Goal: Task Accomplishment & Management: Complete application form

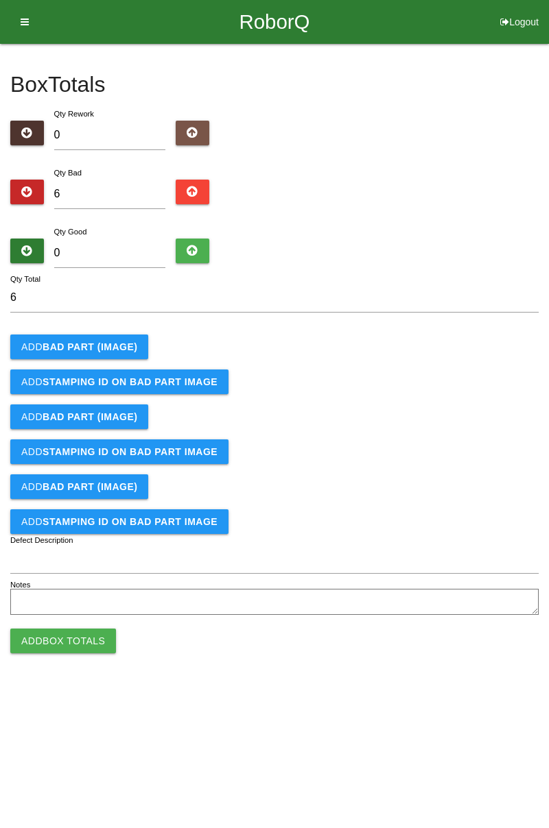
click at [107, 341] on b "BAD PART (IMAGE)" at bounding box center [90, 346] width 95 height 11
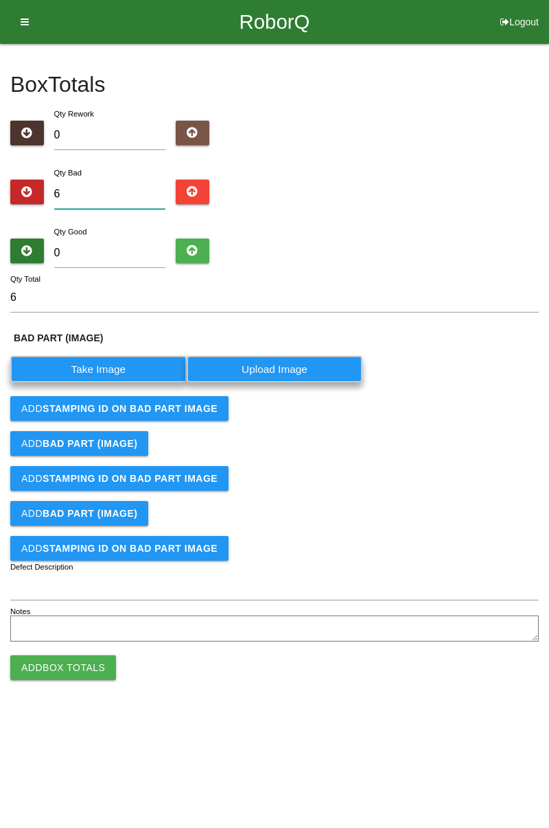
click at [128, 190] on input "6" at bounding box center [110, 194] width 112 height 29
type input "68"
type input "6"
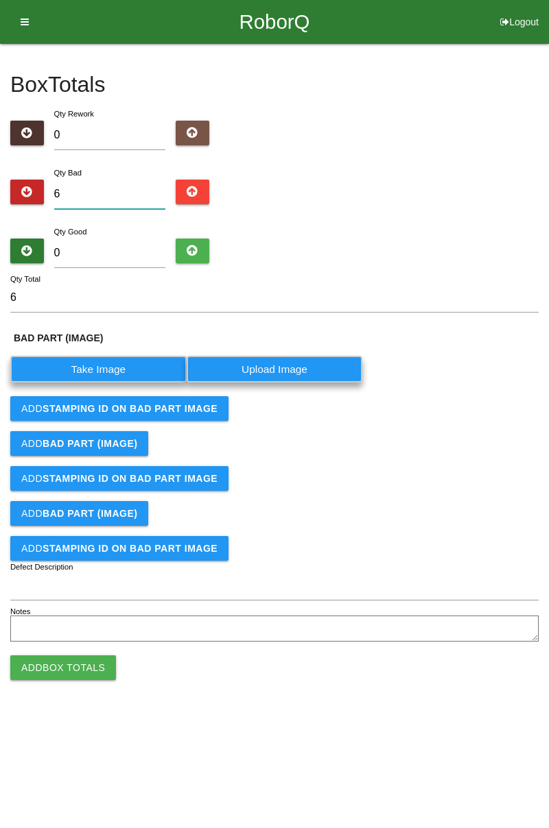
type input "0"
type input "8"
click at [128, 365] on label "Take Image" at bounding box center [98, 369] width 176 height 27
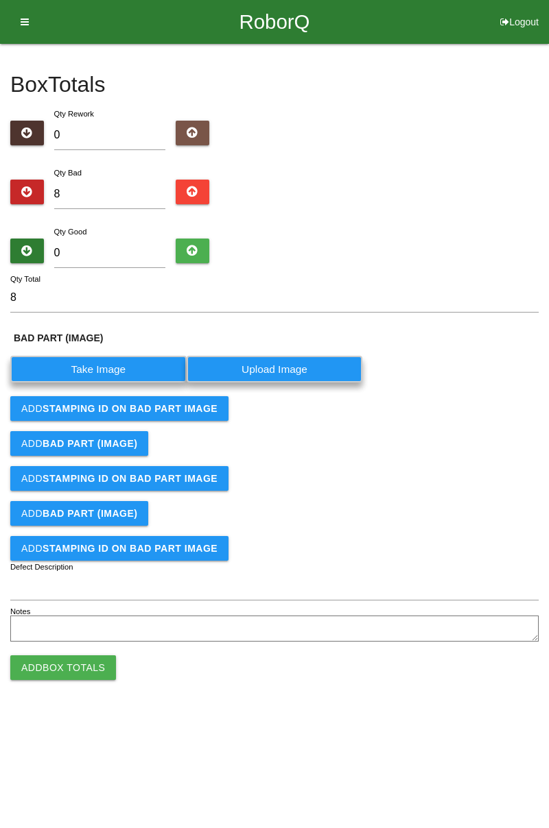
click at [0, 0] on \(IMAGE\) "Take Image" at bounding box center [0, 0] width 0 height 0
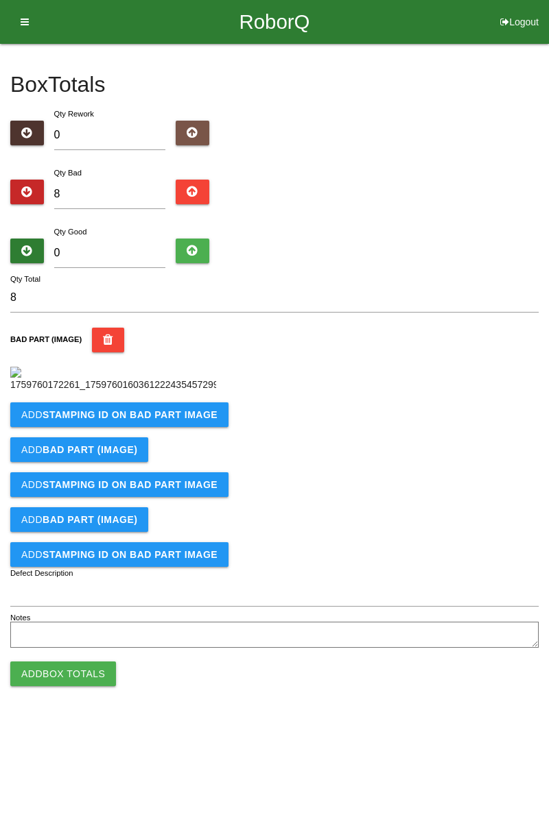
click at [180, 427] on button "Add STAMPING ID on BAD PART Image" at bounding box center [119, 414] width 218 height 25
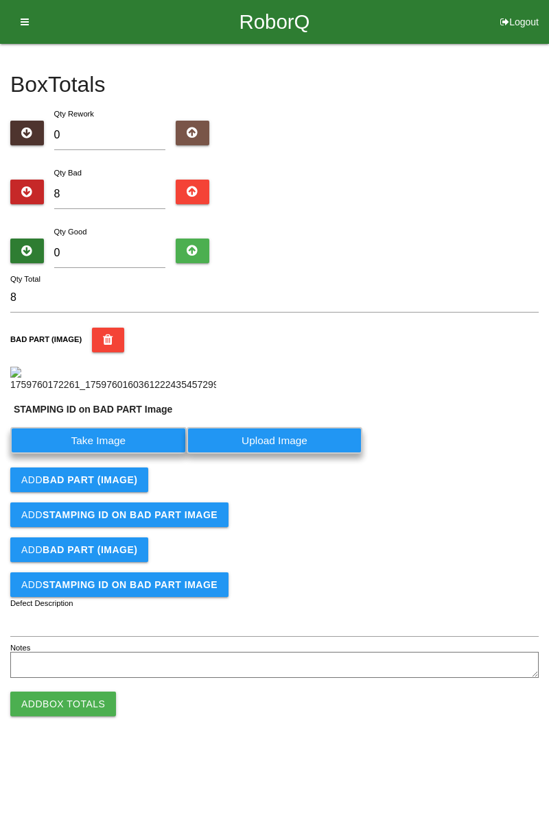
click at [108, 454] on label "Take Image" at bounding box center [98, 440] width 176 height 27
click at [0, 0] on PART "Take Image" at bounding box center [0, 0] width 0 height 0
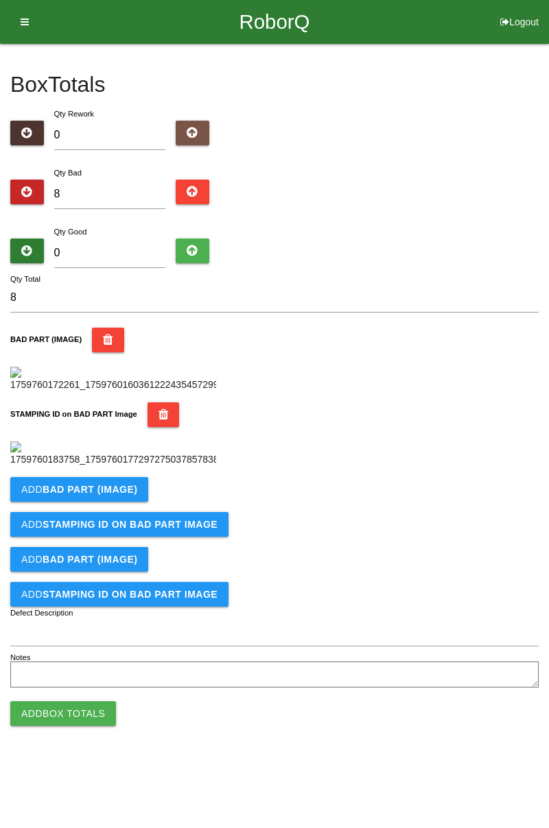
scroll to position [302, 0]
click at [125, 495] on b "BAD PART (IMAGE)" at bounding box center [90, 489] width 95 height 11
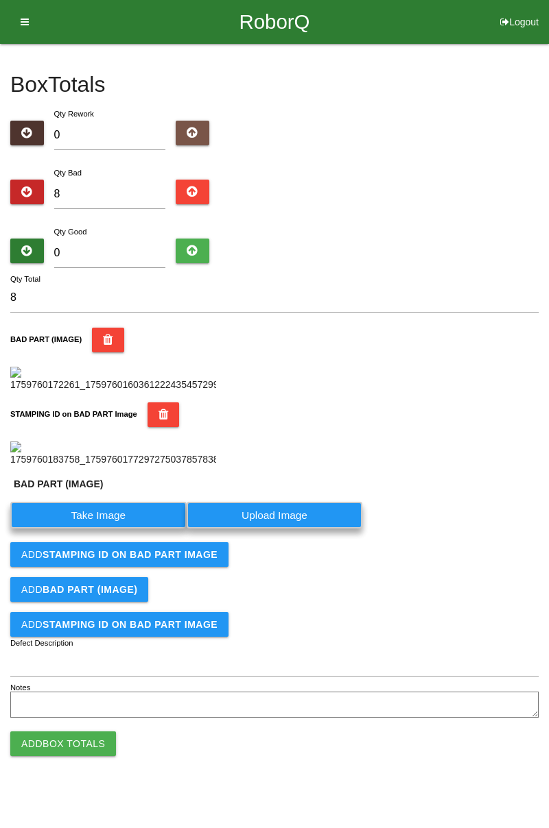
click at [112, 529] on label "Take Image" at bounding box center [98, 515] width 176 height 27
click at [0, 0] on \(IMAGE\) "Take Image" at bounding box center [0, 0] width 0 height 0
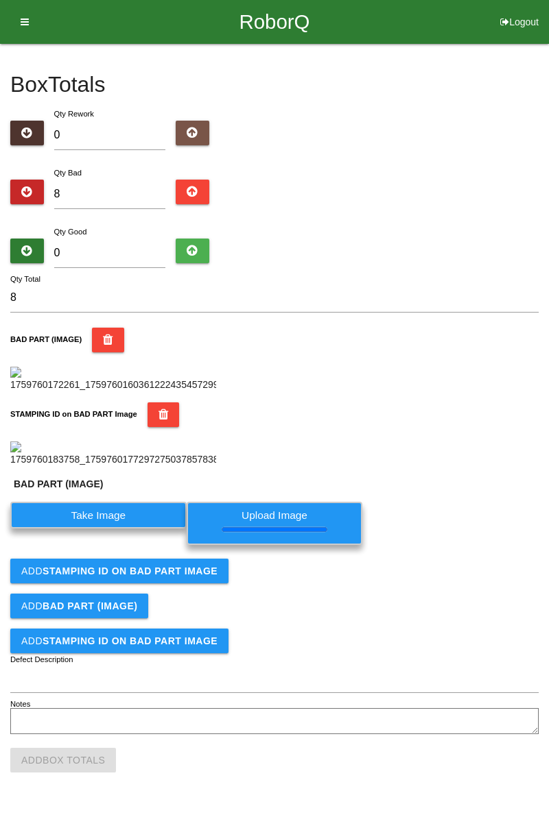
click at [184, 577] on b "STAMPING ID on BAD PART Image" at bounding box center [130, 571] width 175 height 11
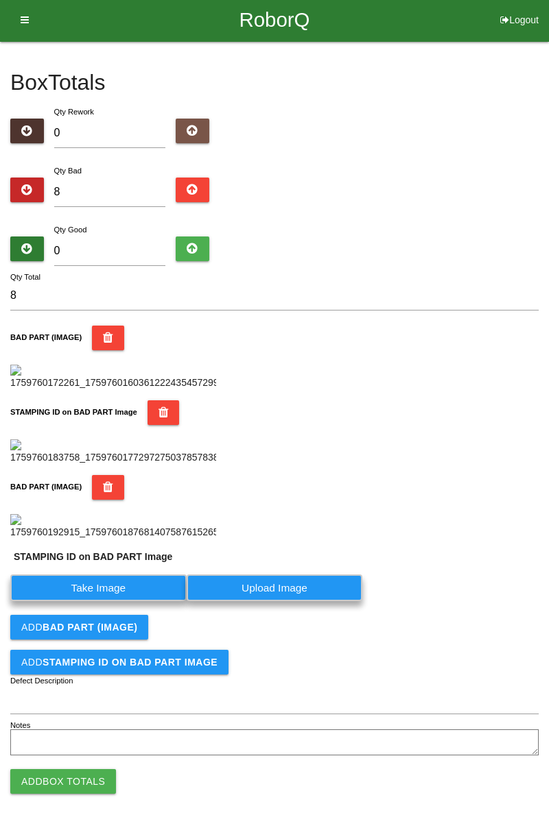
scroll to position [557, 0]
click at [142, 592] on label "Take Image" at bounding box center [98, 588] width 176 height 27
click at [0, 0] on PART "Take Image" at bounding box center [0, 0] width 0 height 0
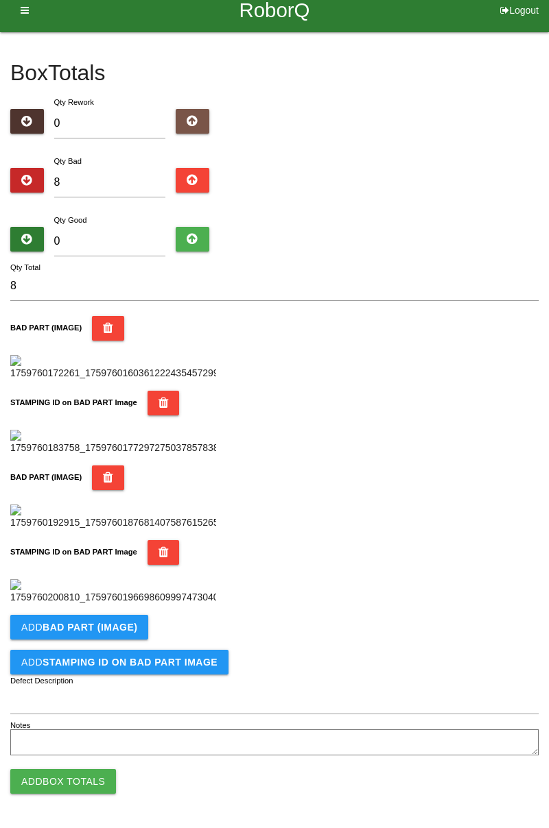
scroll to position [751, 0]
click at [129, 625] on b "BAD PART (IMAGE)" at bounding box center [90, 627] width 95 height 11
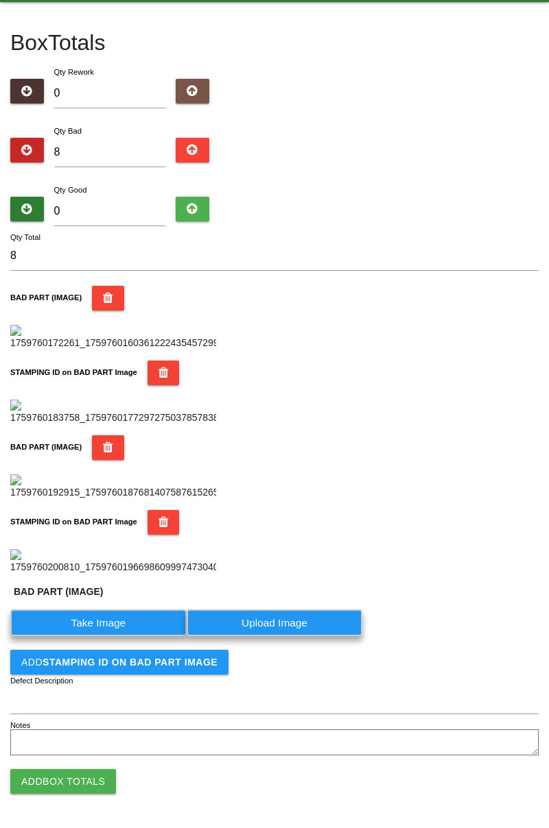
click at [112, 636] on label "Take Image" at bounding box center [98, 623] width 176 height 27
click at [0, 0] on \(IMAGE\) "Take Image" at bounding box center [0, 0] width 0 height 0
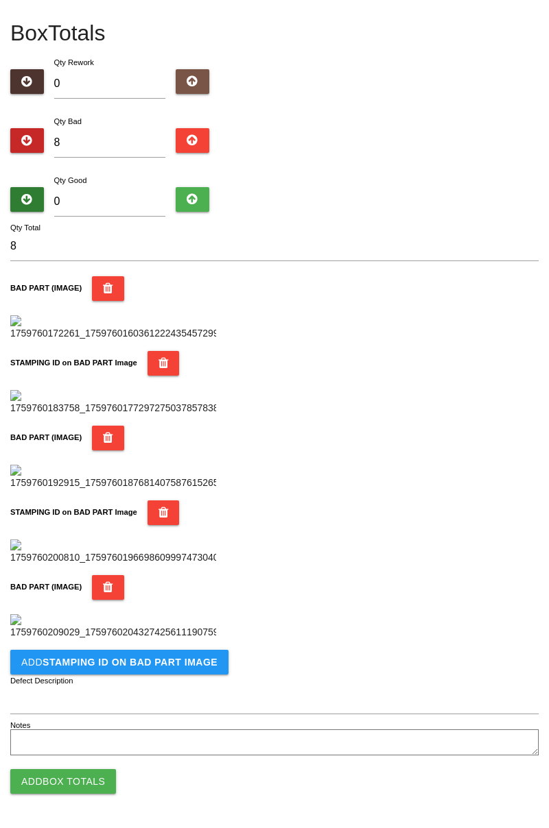
scroll to position [976, 0]
click at [174, 668] on button "Add STAMPING ID on BAD PART Image" at bounding box center [119, 662] width 218 height 25
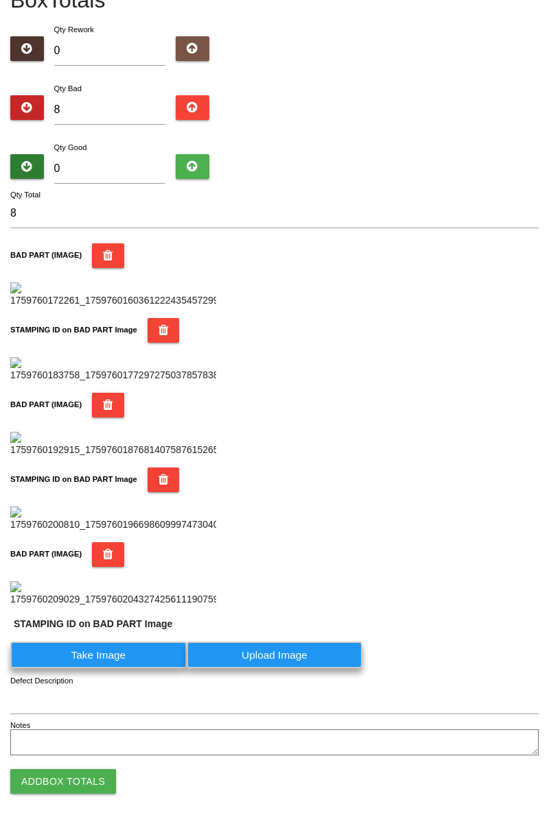
click at [128, 669] on label "Take Image" at bounding box center [98, 655] width 176 height 27
click at [0, 0] on PART "Take Image" at bounding box center [0, 0] width 0 height 0
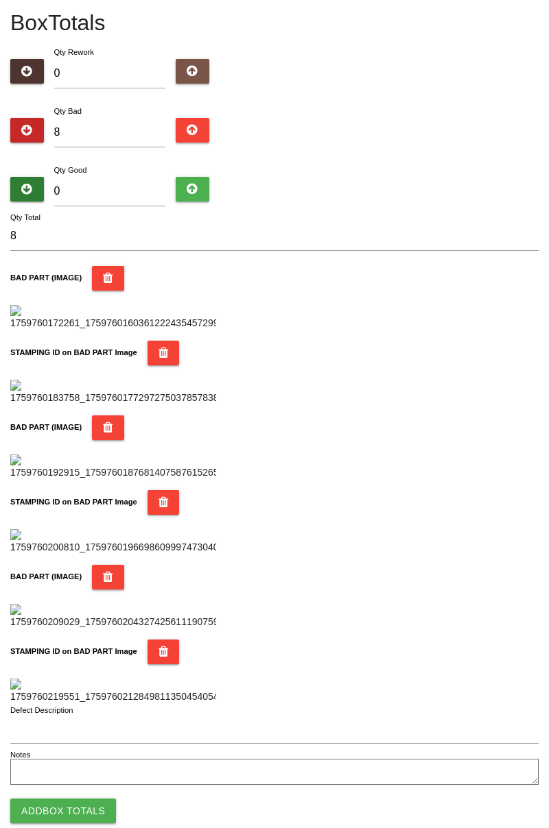
scroll to position [0, 0]
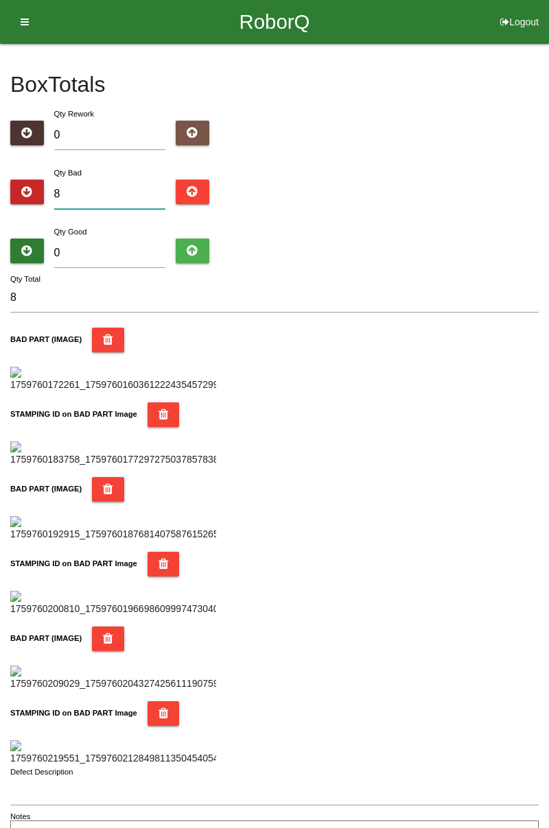
click at [110, 192] on input "8" at bounding box center [110, 194] width 112 height 29
click at [542, 200] on div "Box Totals Translate Weight Weight unit: Rework Weight Bad Weight Good Weight 0…" at bounding box center [274, 447] width 549 height 807
click at [130, 189] on input "8" at bounding box center [110, 194] width 112 height 29
type input "0"
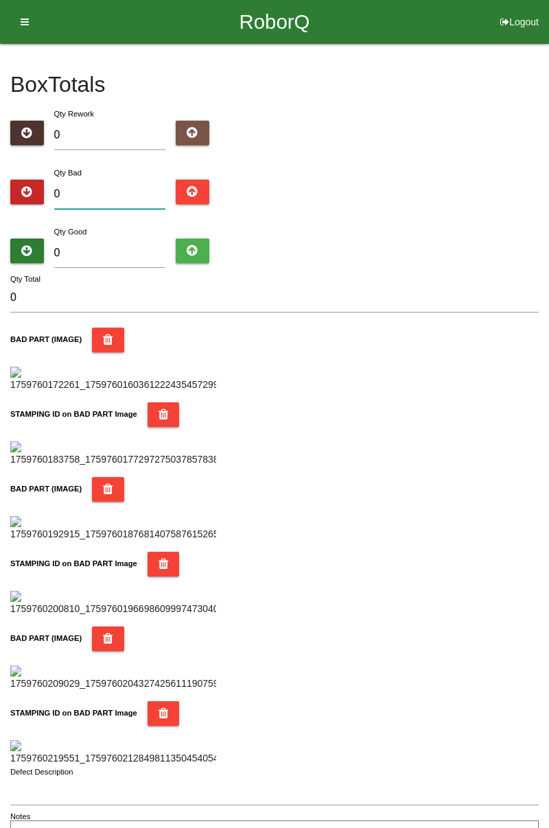
type input "9"
click at [118, 246] on input "0" at bounding box center [110, 253] width 112 height 29
type input "7"
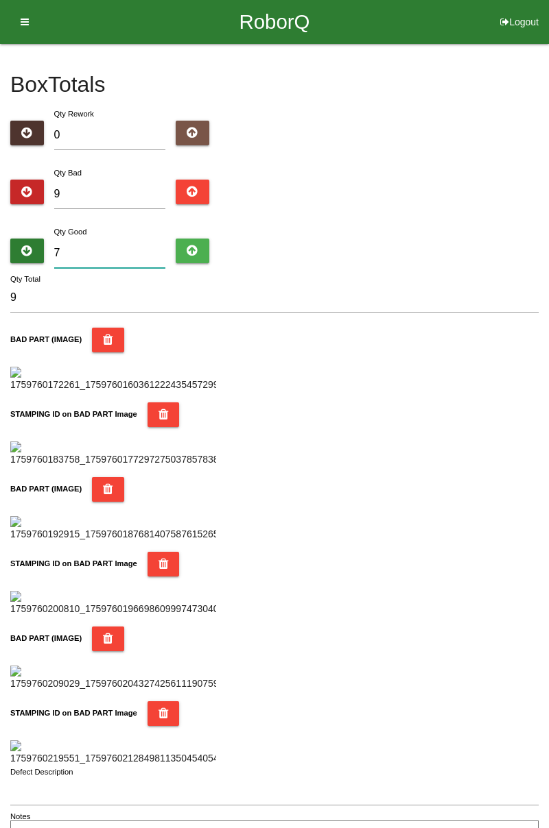
type input "16"
type input "75"
type input "84"
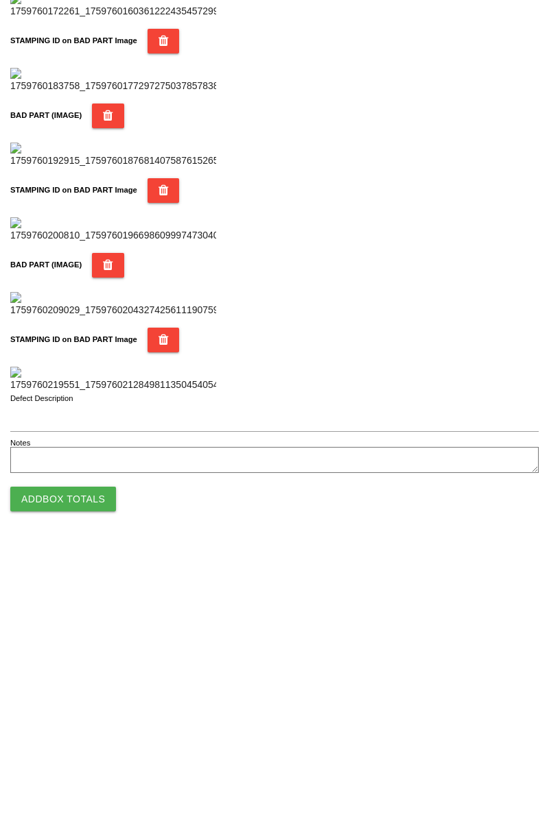
type input "75"
click at [101, 789] on button "Add Box Totals" at bounding box center [63, 781] width 106 height 25
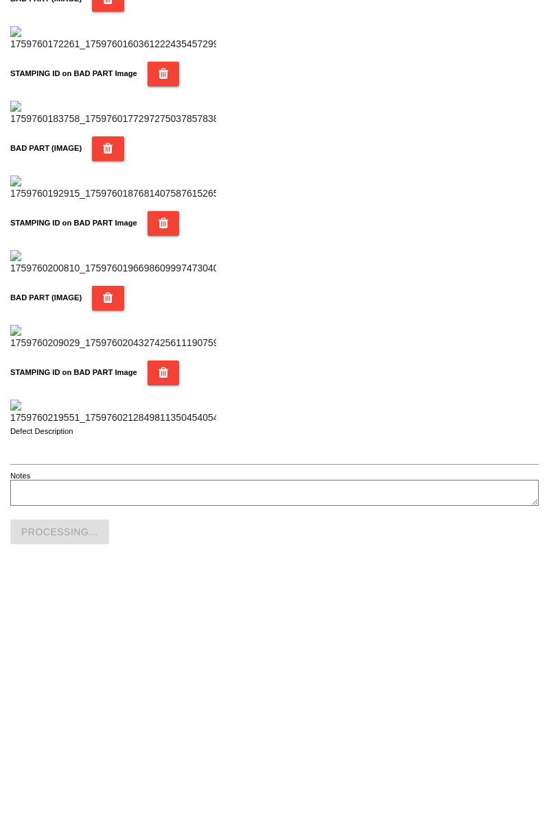
scroll to position [1201, 0]
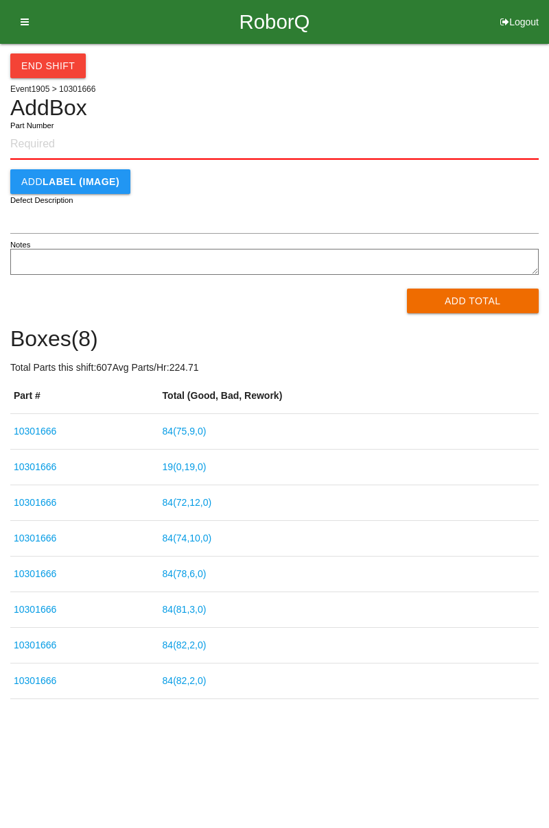
click at [202, 469] on link "19 ( 0 , 19 , 0 )" at bounding box center [184, 466] width 44 height 11
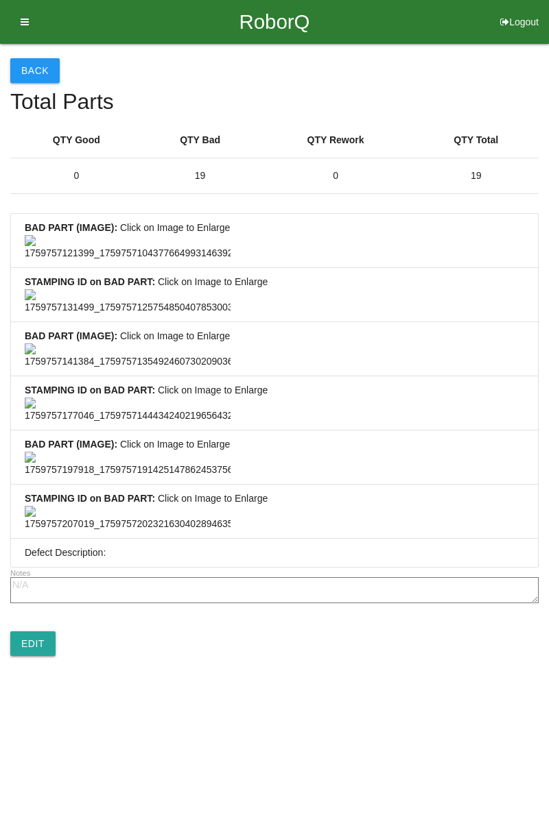
scroll to position [1020, 0]
click at [43, 656] on link "Edit" at bounding box center [32, 643] width 45 height 25
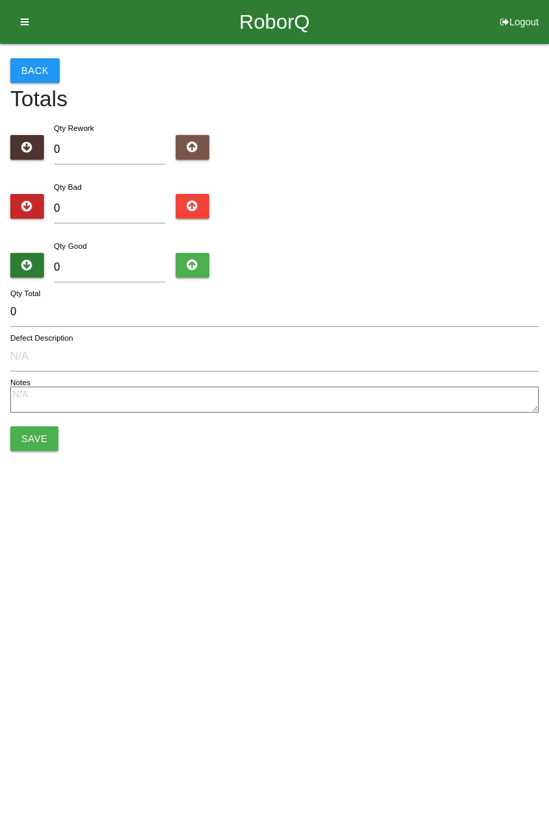
type input "19"
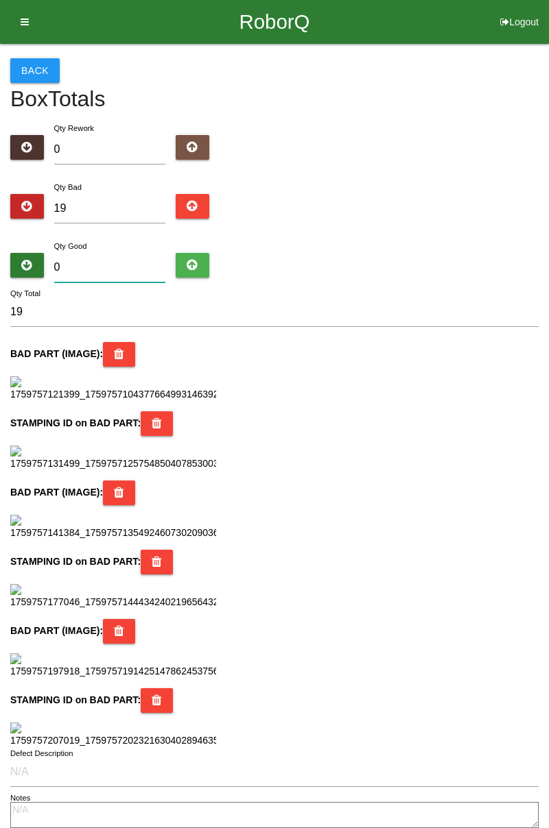
click at [123, 263] on input "0" at bounding box center [110, 267] width 112 height 29
type input "6"
type input "25"
type input "65"
type input "84"
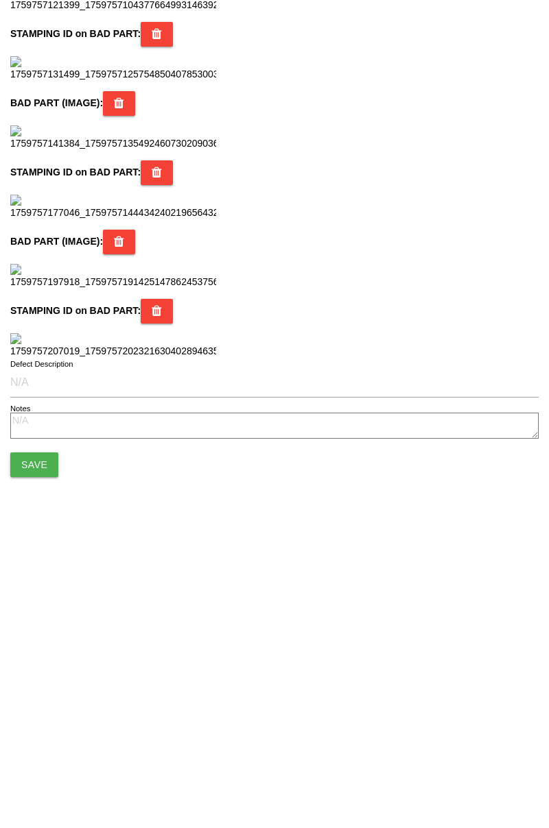
scroll to position [1218, 0]
type input "65"
click at [46, 751] on button "Save" at bounding box center [34, 747] width 48 height 25
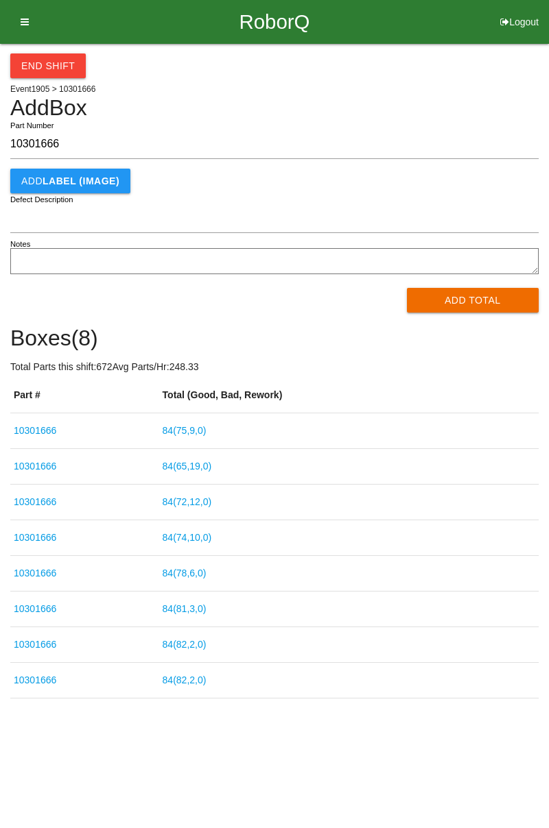
type input "10301666"
click at [475, 298] on button "Add Total" at bounding box center [473, 300] width 132 height 25
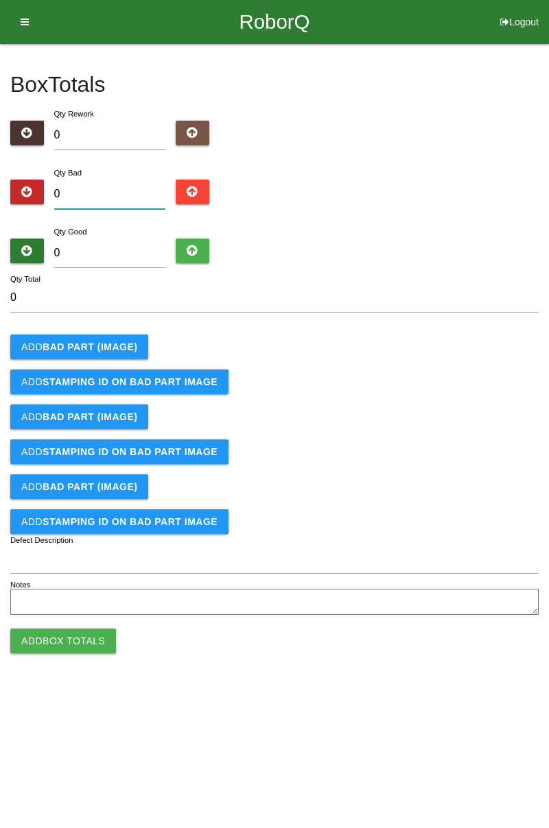
click at [109, 196] on input "0" at bounding box center [110, 194] width 112 height 29
type input "1"
click at [123, 352] on button "Add BAD PART (IMAGE)" at bounding box center [79, 347] width 138 height 25
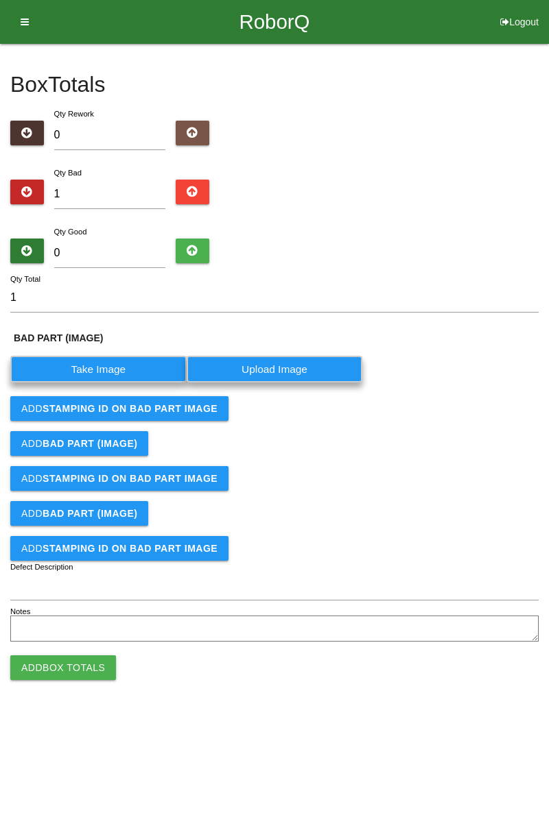
click at [112, 366] on label "Take Image" at bounding box center [98, 369] width 176 height 27
click at [0, 0] on \(IMAGE\) "Take Image" at bounding box center [0, 0] width 0 height 0
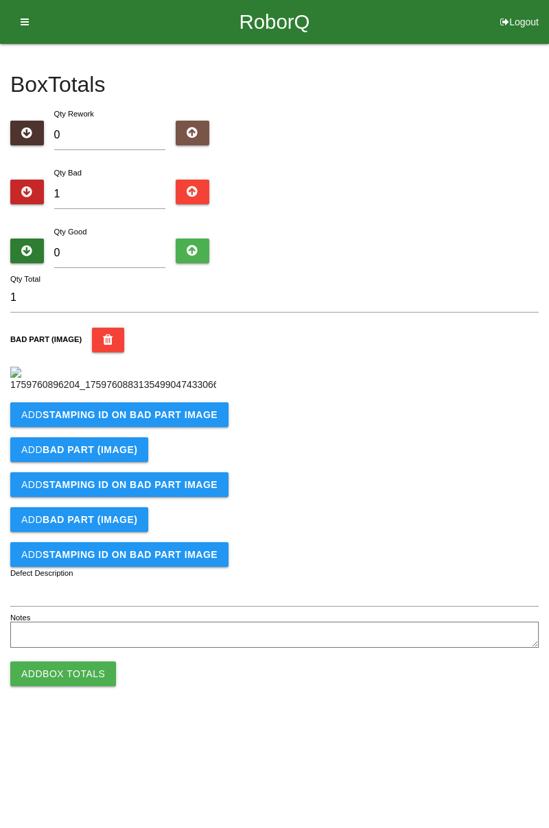
scroll to position [77, 0]
click at [120, 420] on b "STAMPING ID on BAD PART Image" at bounding box center [130, 414] width 175 height 11
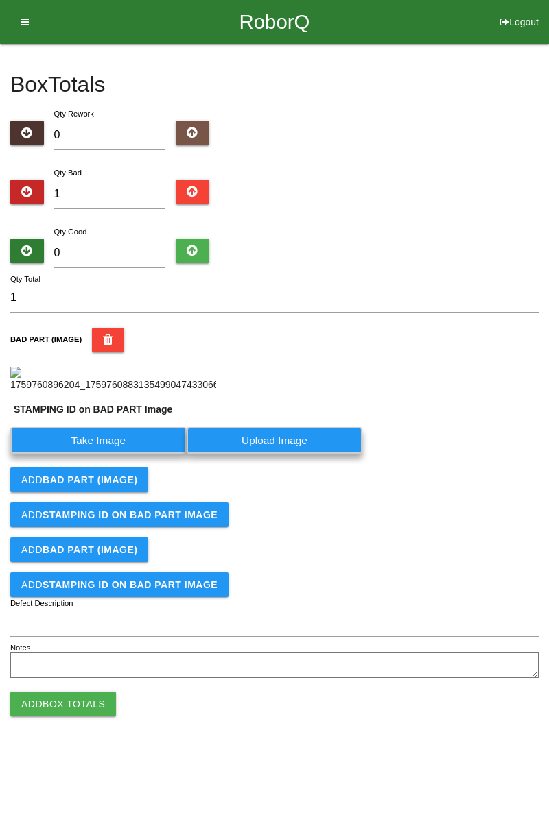
click at [108, 454] on label "Take Image" at bounding box center [98, 440] width 176 height 27
click at [0, 0] on PART "Take Image" at bounding box center [0, 0] width 0 height 0
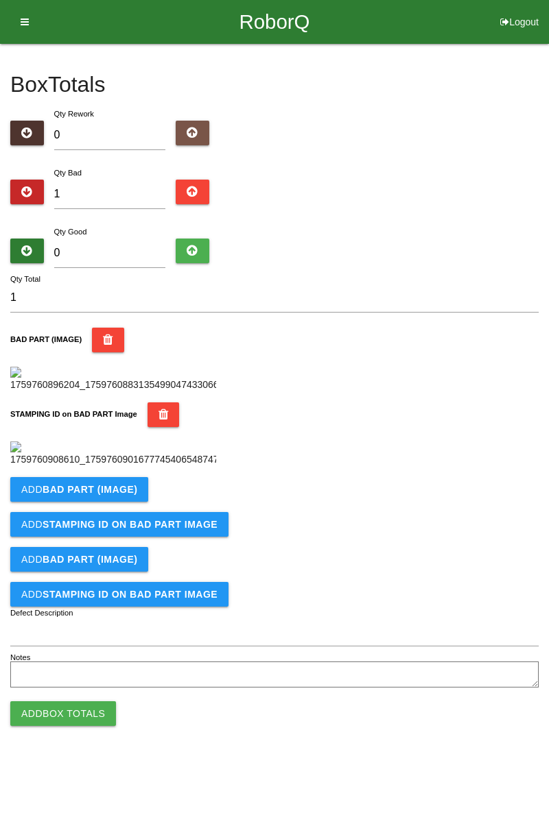
scroll to position [302, 0]
click at [123, 495] on b "BAD PART (IMAGE)" at bounding box center [90, 489] width 95 height 11
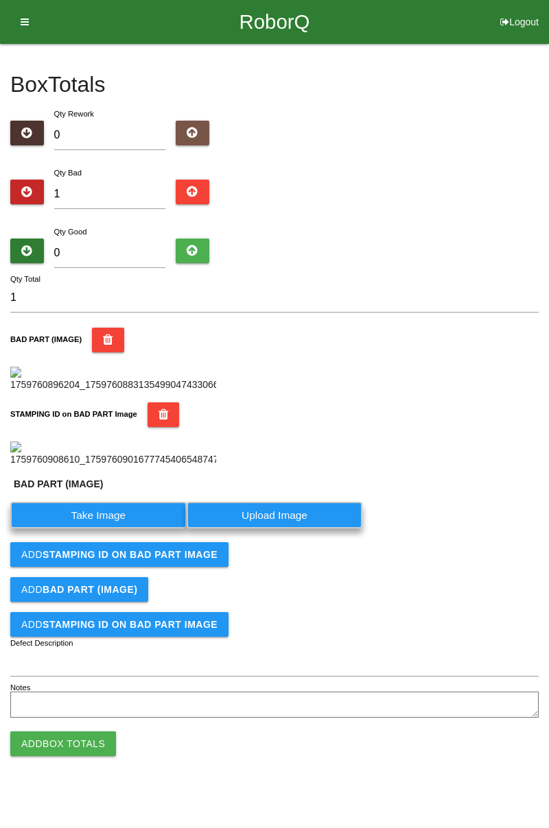
click at [128, 529] on label "Take Image" at bounding box center [98, 515] width 176 height 27
click at [0, 0] on \(IMAGE\) "Take Image" at bounding box center [0, 0] width 0 height 0
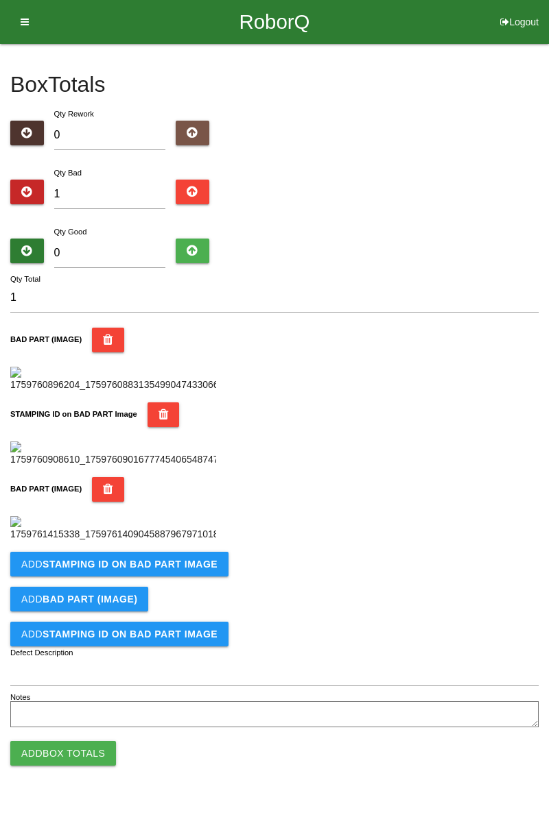
scroll to position [527, 0]
click at [190, 577] on button "Add STAMPING ID on BAD PART Image" at bounding box center [119, 564] width 218 height 25
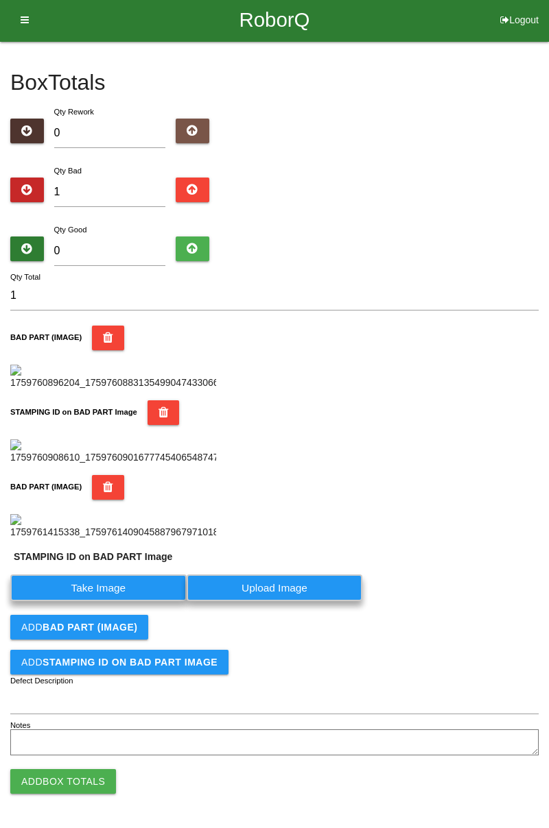
click at [134, 601] on label "Take Image" at bounding box center [98, 588] width 176 height 27
click at [0, 0] on PART "Take Image" at bounding box center [0, 0] width 0 height 0
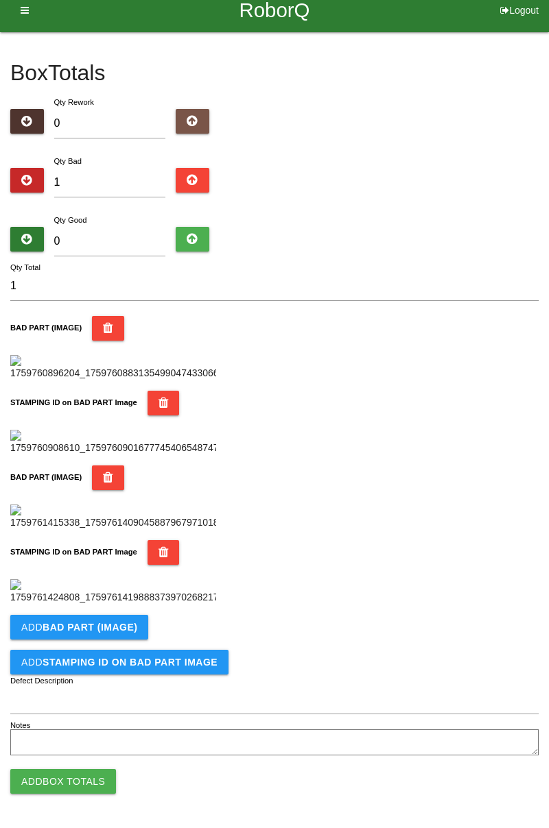
scroll to position [751, 0]
click at [126, 629] on b "BAD PART (IMAGE)" at bounding box center [90, 627] width 95 height 11
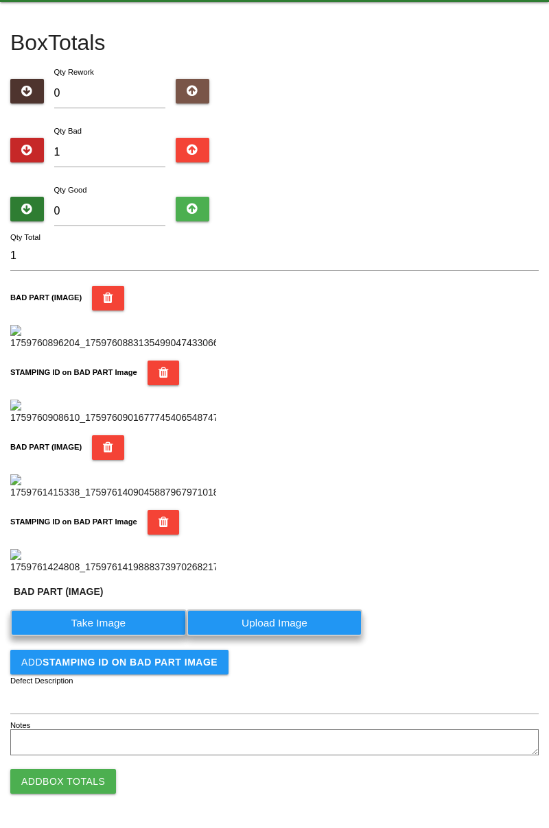
click at [123, 636] on label "Take Image" at bounding box center [98, 623] width 176 height 27
click at [0, 0] on \(IMAGE\) "Take Image" at bounding box center [0, 0] width 0 height 0
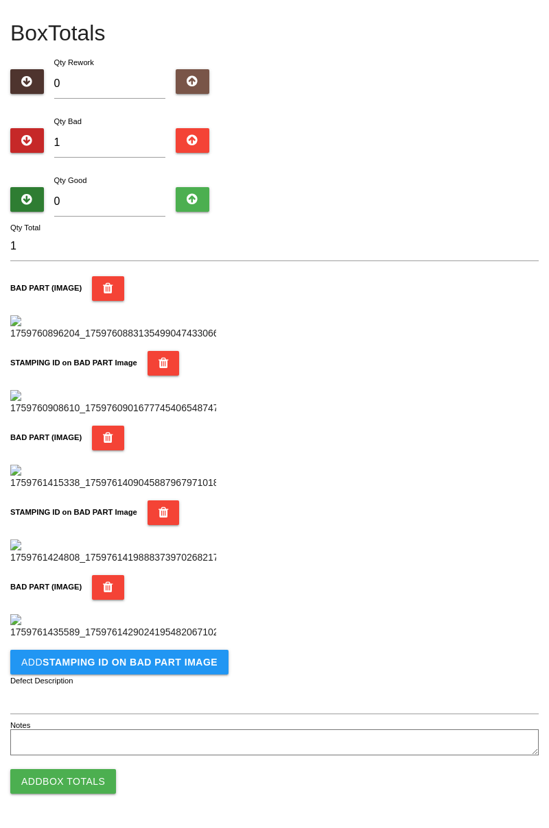
scroll to position [976, 0]
click at [171, 666] on b "STAMPING ID on BAD PART Image" at bounding box center [130, 662] width 175 height 11
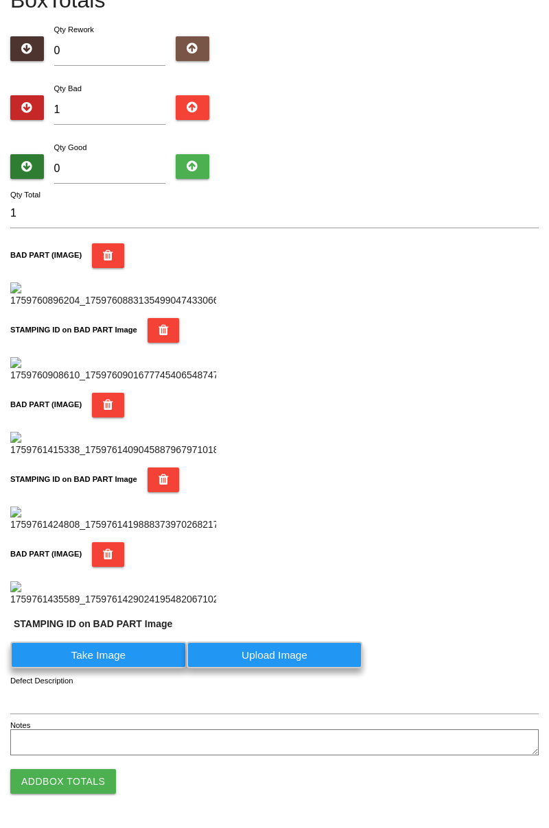
click at [144, 669] on label "Take Image" at bounding box center [98, 655] width 176 height 27
click at [0, 0] on PART "Take Image" at bounding box center [0, 0] width 0 height 0
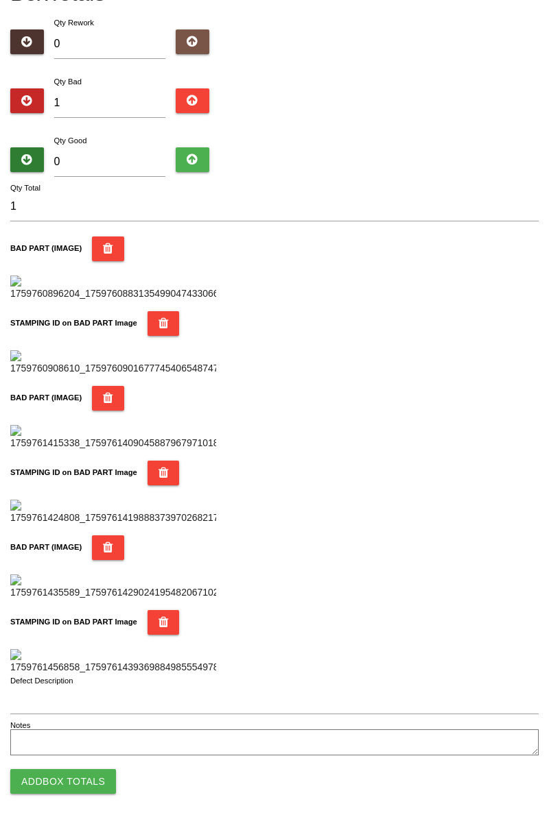
scroll to position [0, 0]
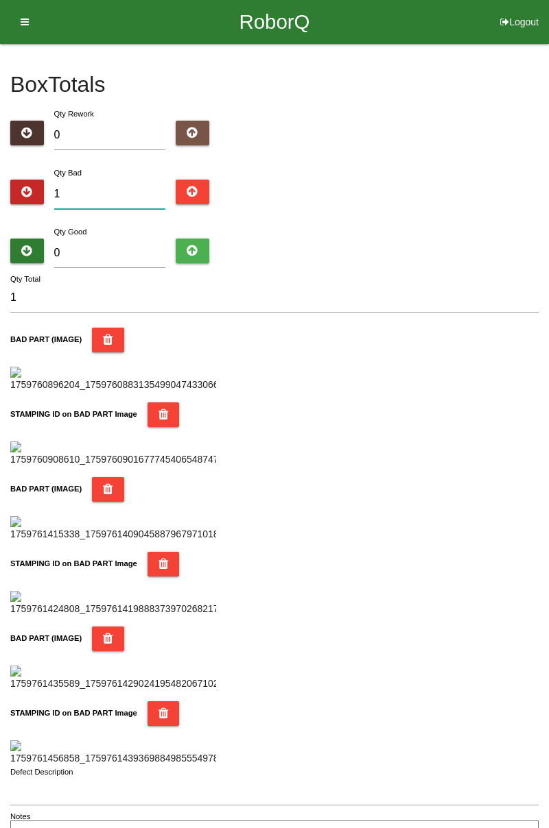
click at [123, 196] on input "1" at bounding box center [110, 194] width 112 height 29
type input "0"
type input "4"
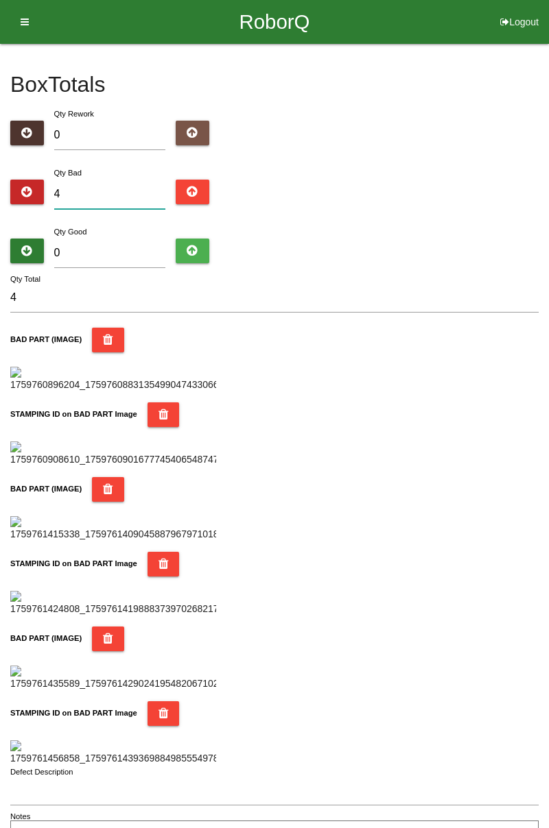
type input "0"
type input "7"
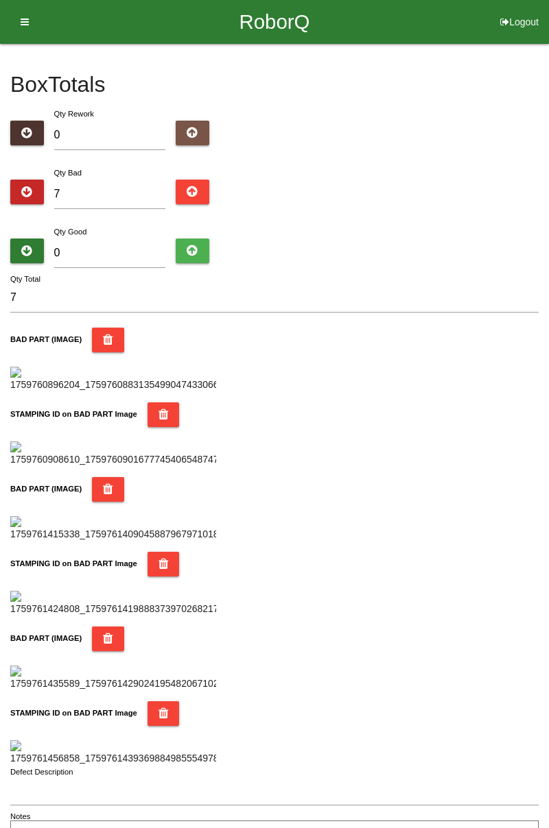
click at [548, 211] on div "Box Totals Translate Weight Weight unit: Rework Weight Bad Weight Good Weight 0…" at bounding box center [274, 447] width 549 height 807
click at [119, 256] on input "0" at bounding box center [110, 253] width 112 height 29
type input "8"
type input "15"
type input "83"
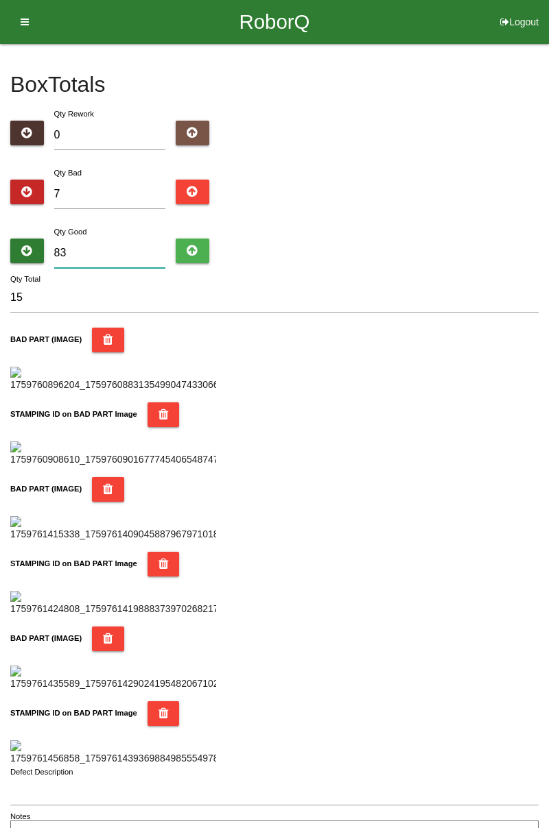
type input "90"
type input "8"
type input "15"
type input "0"
type input "7"
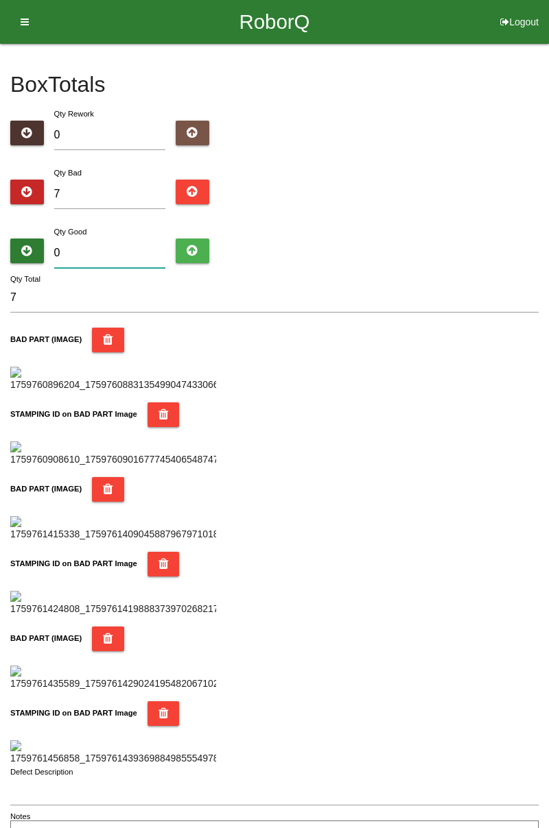
type input "7"
type input "14"
type input "75"
type input "82"
type input "7"
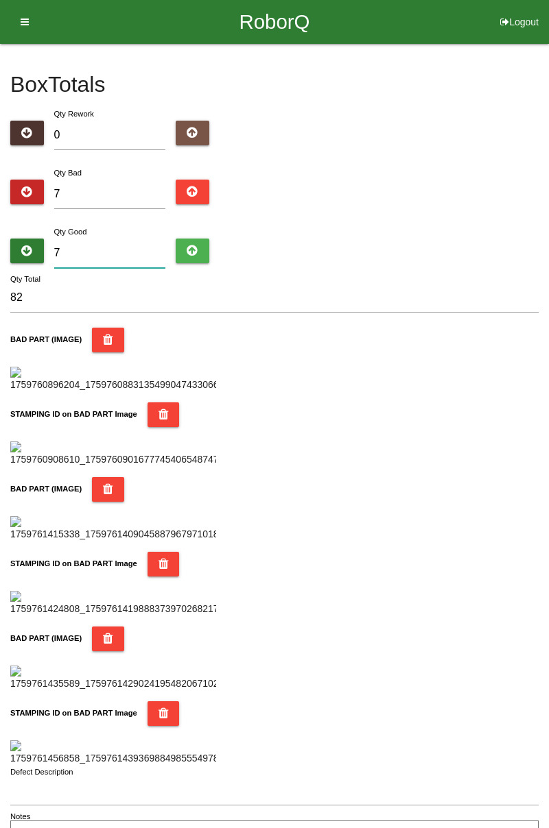
type input "14"
type input "77"
type input "84"
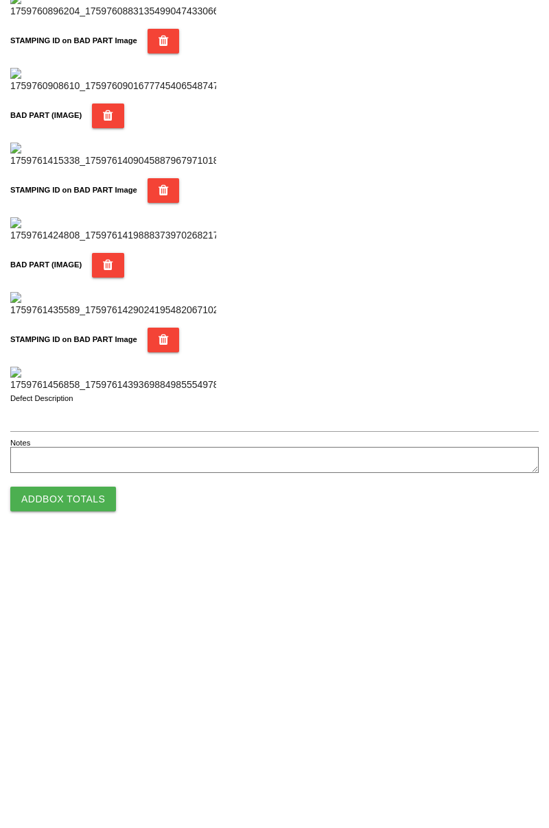
scroll to position [1201, 0]
type input "77"
click at [76, 782] on button "Add Box Totals" at bounding box center [63, 781] width 106 height 25
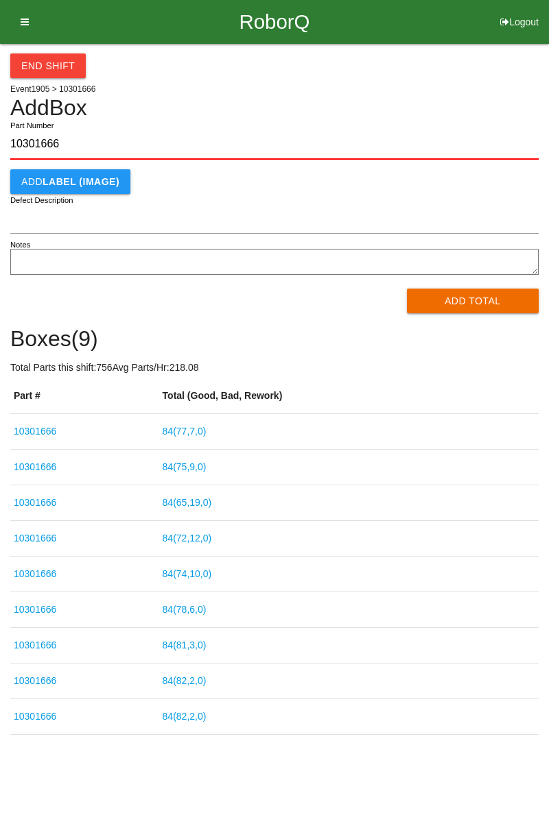
type input "10301666"
click at [463, 309] on button "Add Total" at bounding box center [473, 301] width 132 height 25
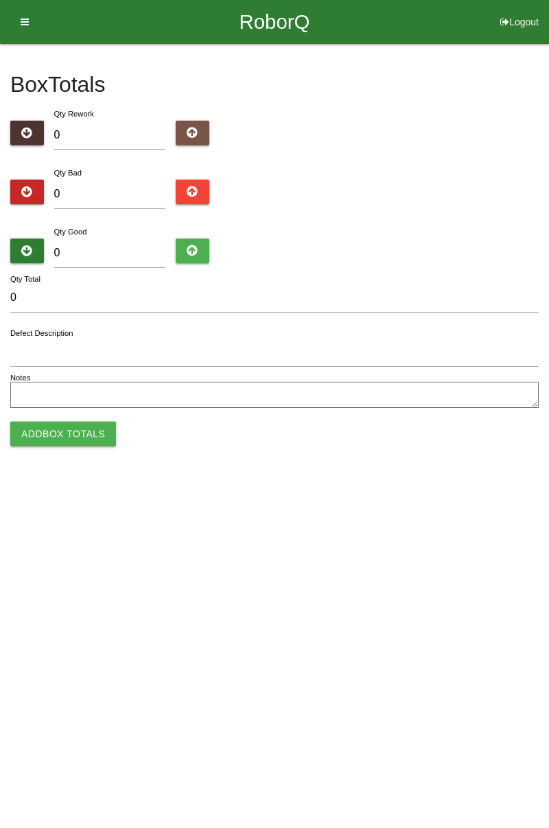
click at [130, 160] on div "Box Totals Translate Weight Weight unit: Rework Weight Bad Weight Good Weight 0…" at bounding box center [274, 228] width 528 height 368
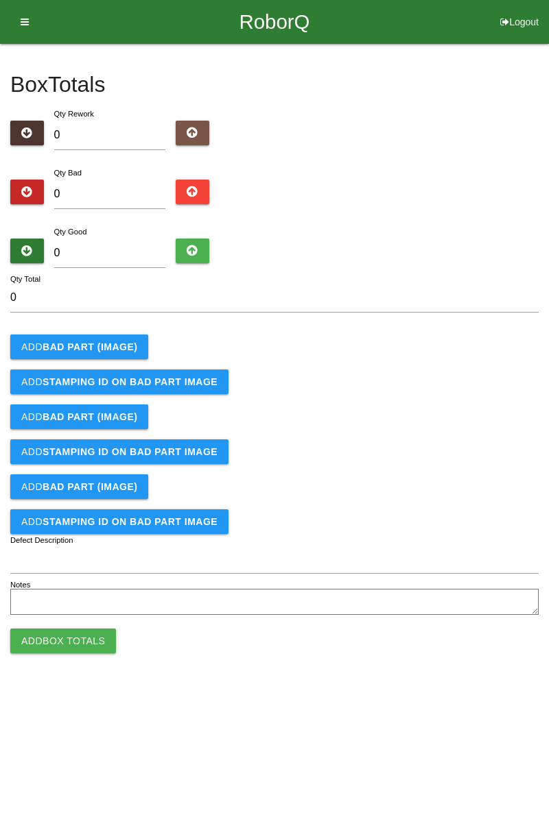
click at [534, 210] on div "Qty Bad 0" at bounding box center [274, 189] width 528 height 49
click at [105, 199] on input "0" at bounding box center [110, 194] width 112 height 29
type input "1"
type input "14"
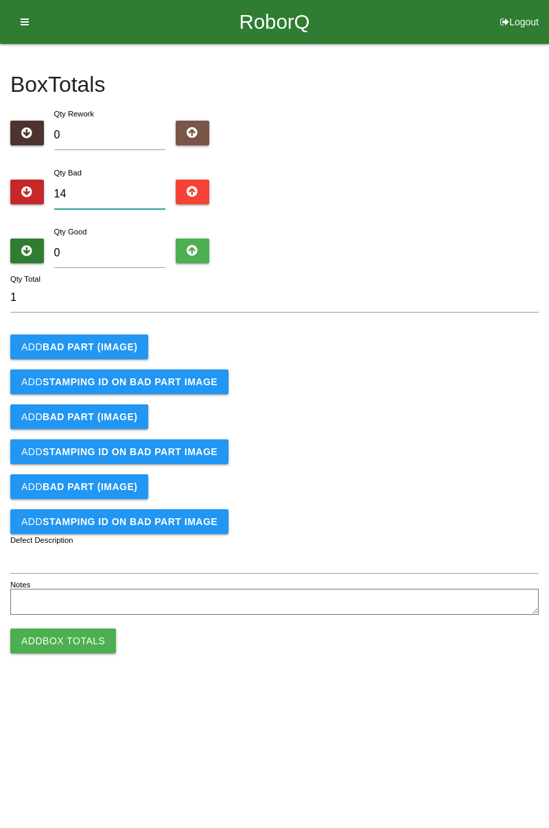
type input "14"
click at [105, 348] on b "BAD PART (IMAGE)" at bounding box center [90, 346] width 95 height 11
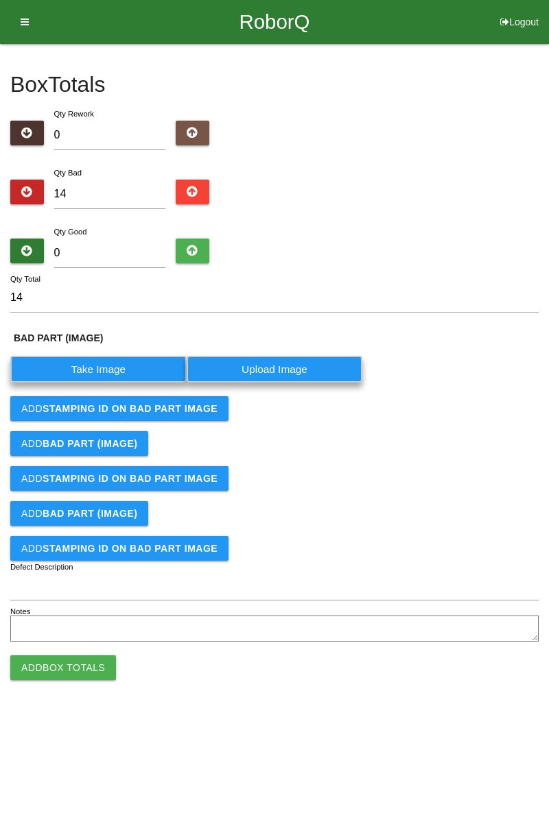
click at [112, 368] on label "Take Image" at bounding box center [98, 369] width 176 height 27
click at [0, 0] on \(IMAGE\) "Take Image" at bounding box center [0, 0] width 0 height 0
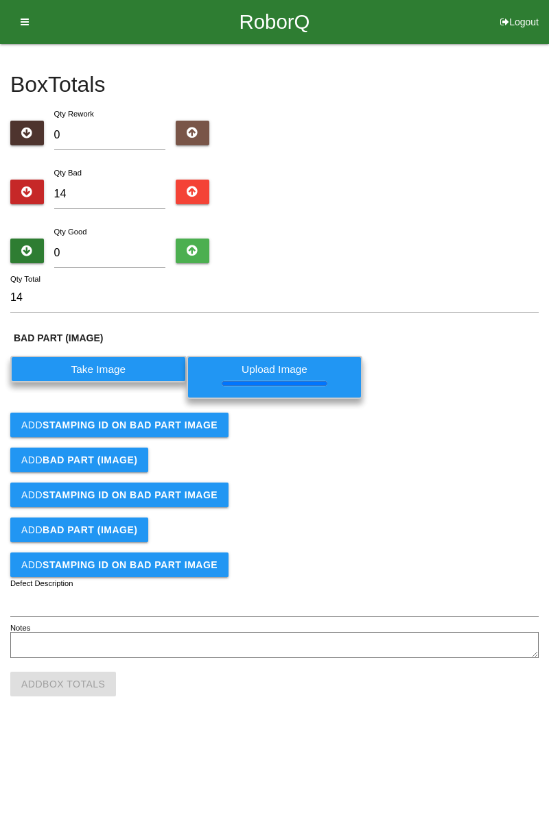
click at [192, 422] on b "STAMPING ID on BAD PART Image" at bounding box center [130, 425] width 175 height 11
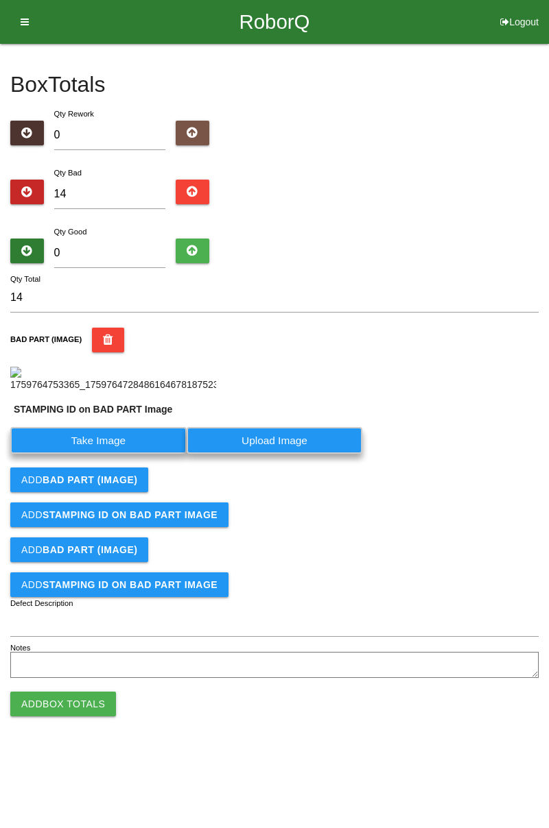
click at [141, 454] on label "Take Image" at bounding box center [98, 440] width 176 height 27
click at [0, 0] on PART "Take Image" at bounding box center [0, 0] width 0 height 0
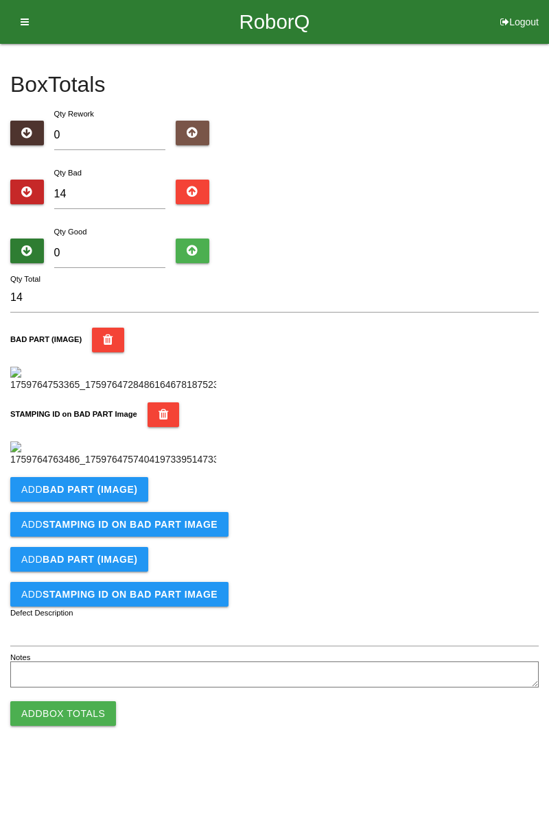
scroll to position [302, 0]
click at [125, 502] on button "Add BAD PART (IMAGE)" at bounding box center [79, 489] width 138 height 25
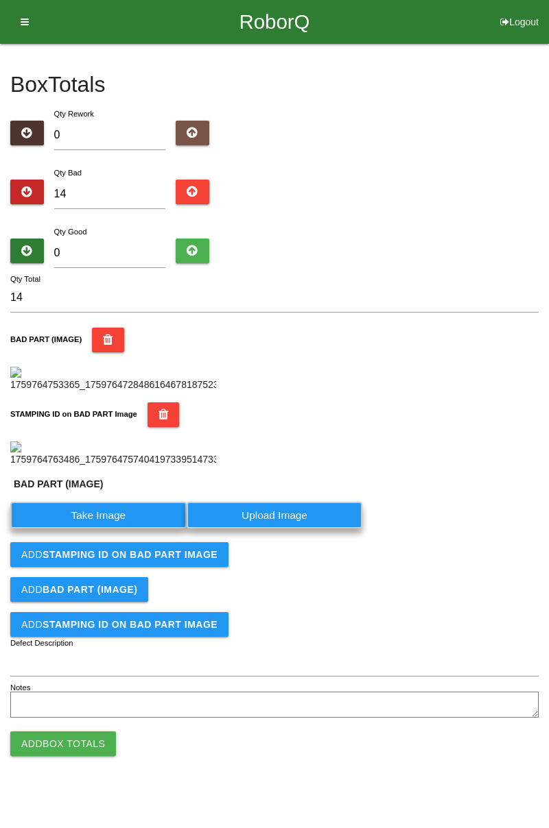
click at [126, 529] on label "Take Image" at bounding box center [98, 515] width 176 height 27
click at [0, 0] on \(IMAGE\) "Take Image" at bounding box center [0, 0] width 0 height 0
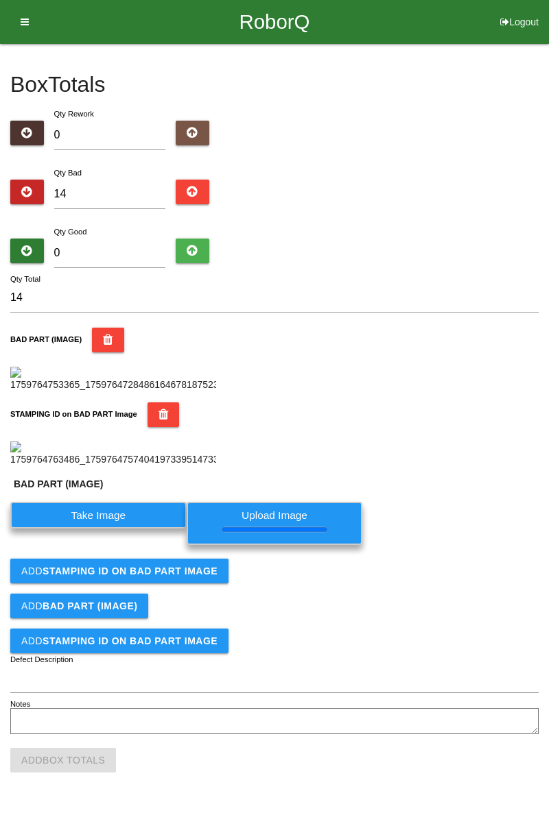
click at [195, 577] on b "STAMPING ID on BAD PART Image" at bounding box center [130, 571] width 175 height 11
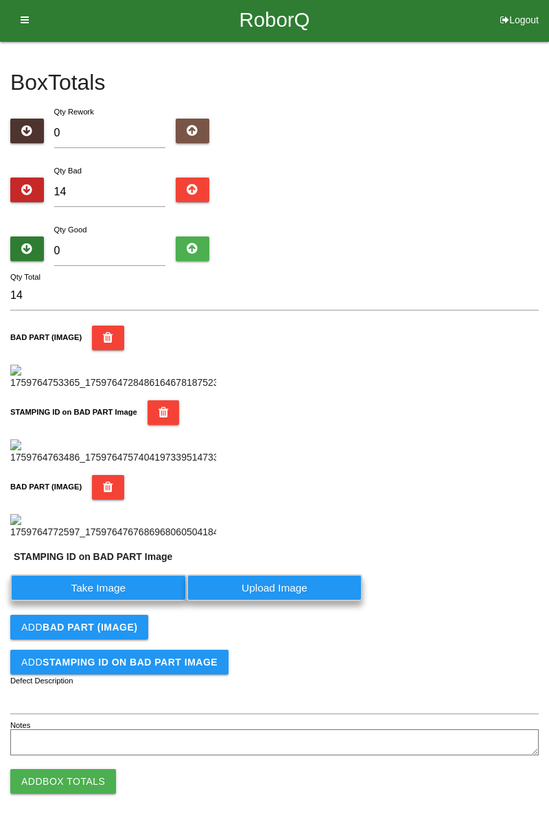
scroll to position [557, 0]
click at [141, 592] on label "Take Image" at bounding box center [98, 588] width 176 height 27
click at [0, 0] on PART "Take Image" at bounding box center [0, 0] width 0 height 0
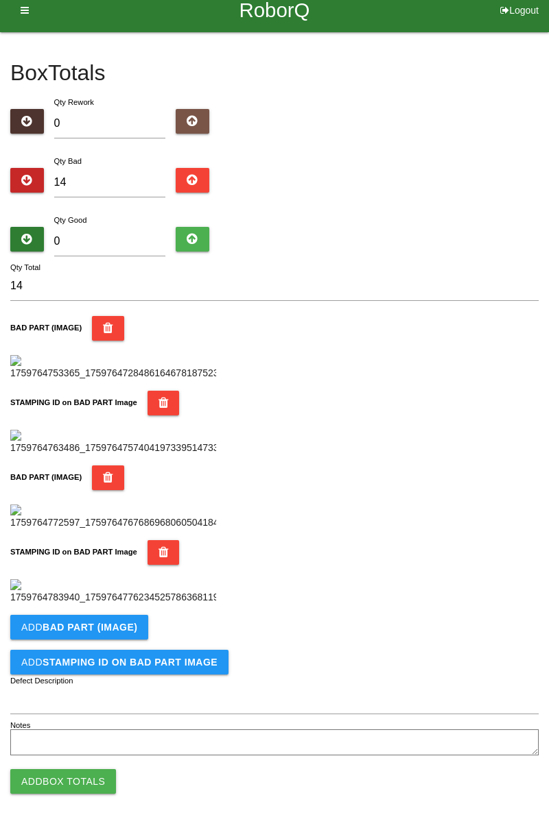
scroll to position [751, 0]
click at [126, 625] on b "BAD PART (IMAGE)" at bounding box center [90, 627] width 95 height 11
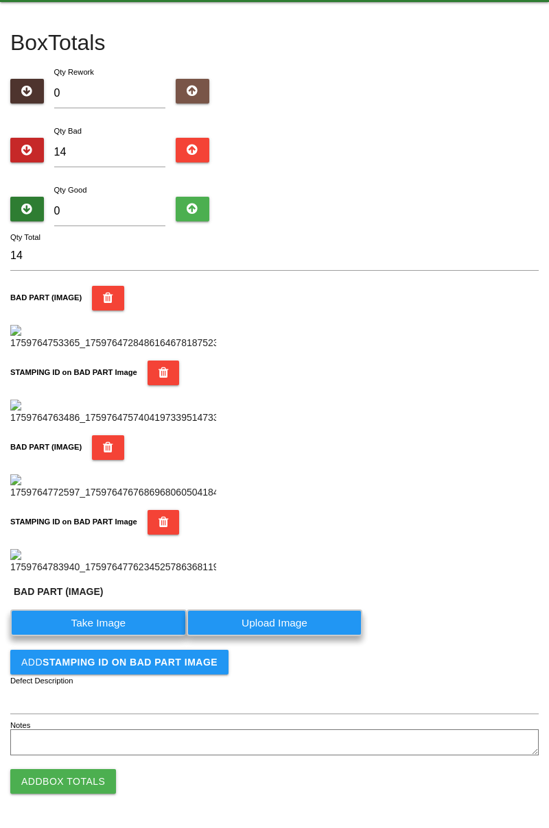
click at [112, 636] on label "Take Image" at bounding box center [98, 623] width 176 height 27
click at [0, 0] on \(IMAGE\) "Take Image" at bounding box center [0, 0] width 0 height 0
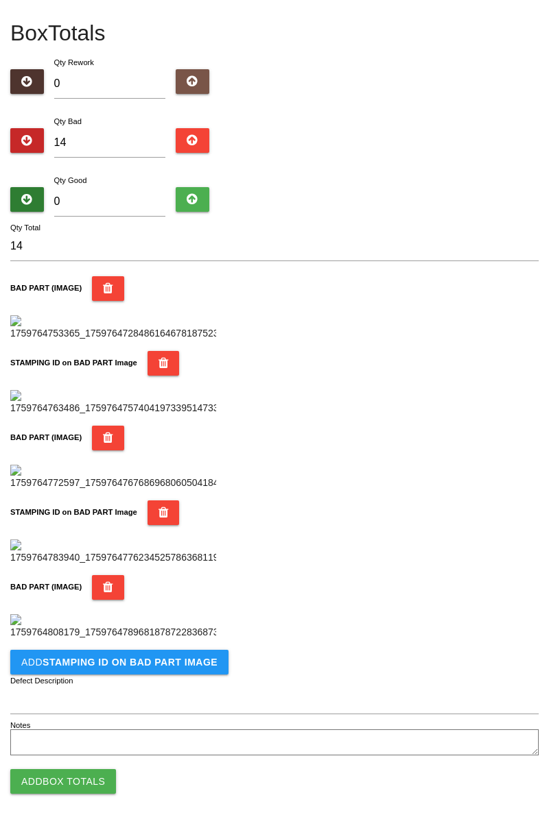
scroll to position [976, 0]
click at [166, 671] on button "Add STAMPING ID on BAD PART Image" at bounding box center [119, 662] width 218 height 25
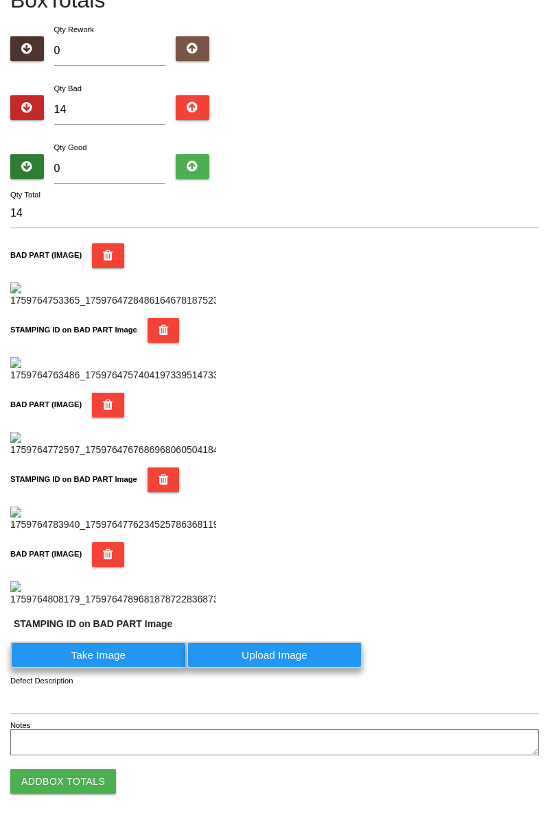
click at [126, 669] on label "Take Image" at bounding box center [98, 655] width 176 height 27
click at [0, 0] on PART "Take Image" at bounding box center [0, 0] width 0 height 0
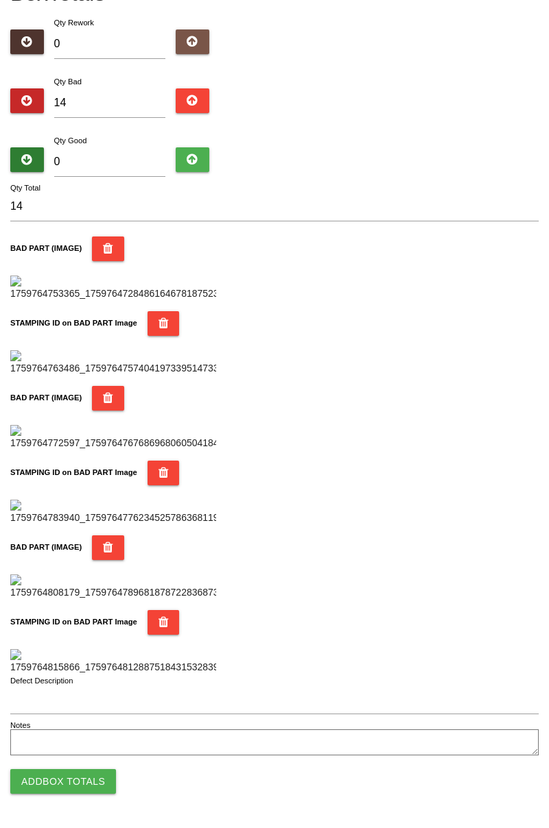
scroll to position [0, 0]
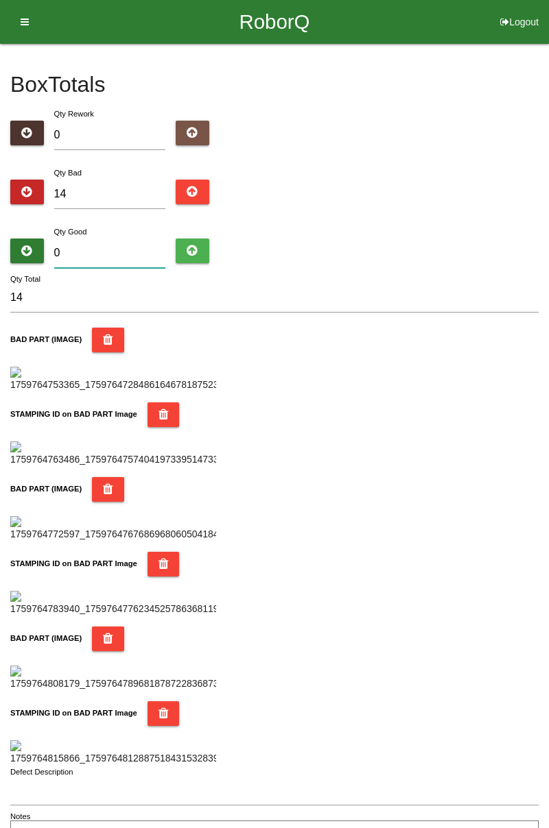
click at [120, 252] on input "0" at bounding box center [110, 253] width 112 height 29
type input "7"
type input "21"
type input "72"
type input "86"
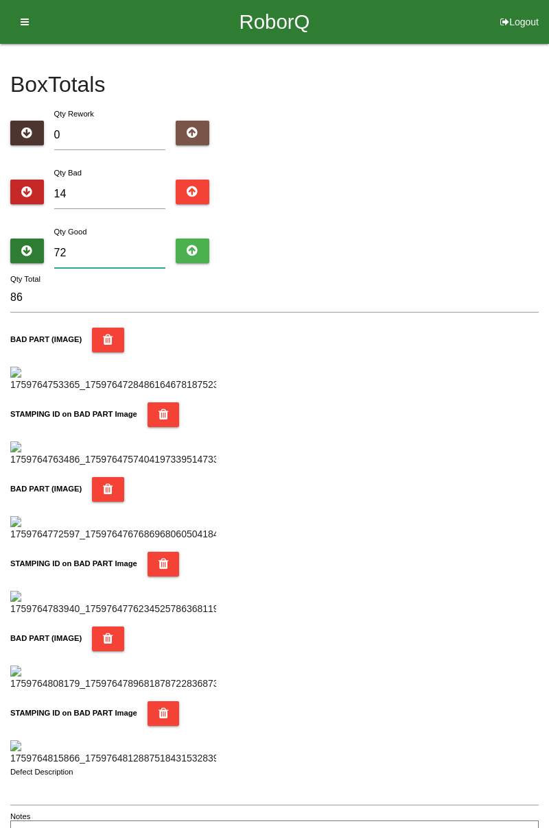
type input "7"
type input "21"
type input "77"
type input "91"
type input "770"
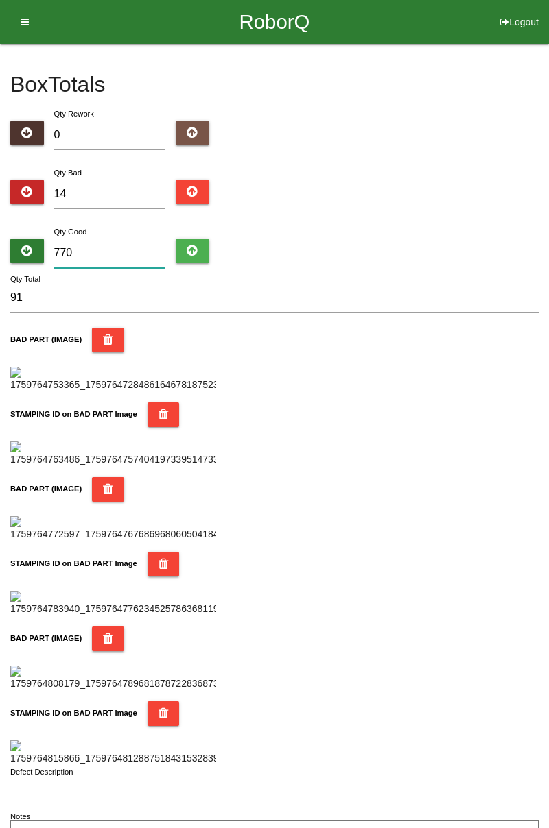
type input "784"
type input "77"
type input "91"
type input "7"
type input "21"
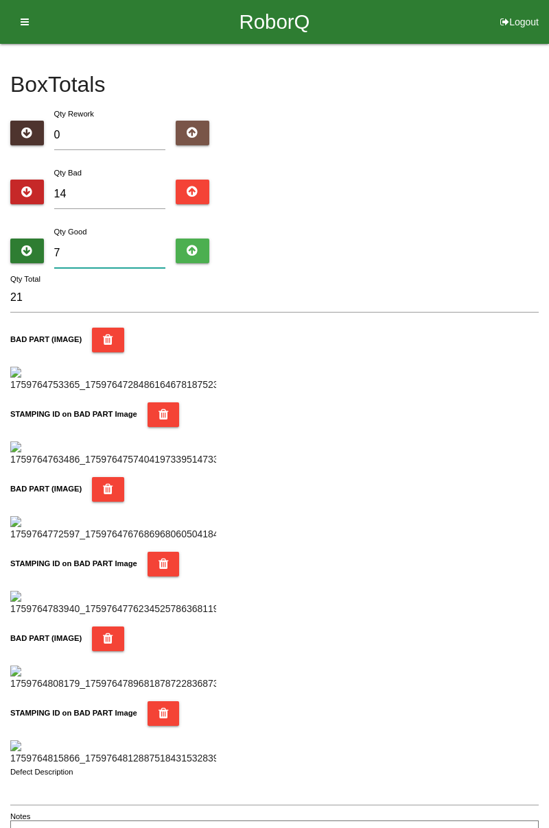
type input "0"
type input "14"
type input "7"
type input "21"
type input "70"
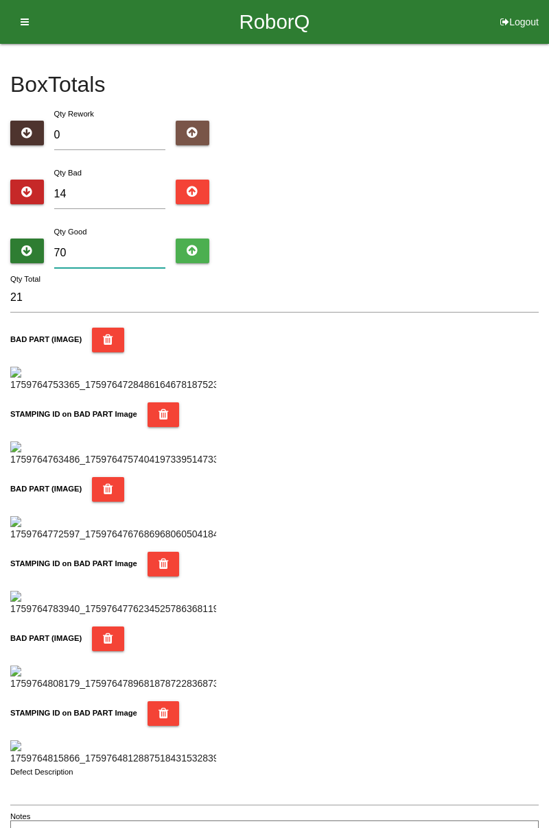
type input "84"
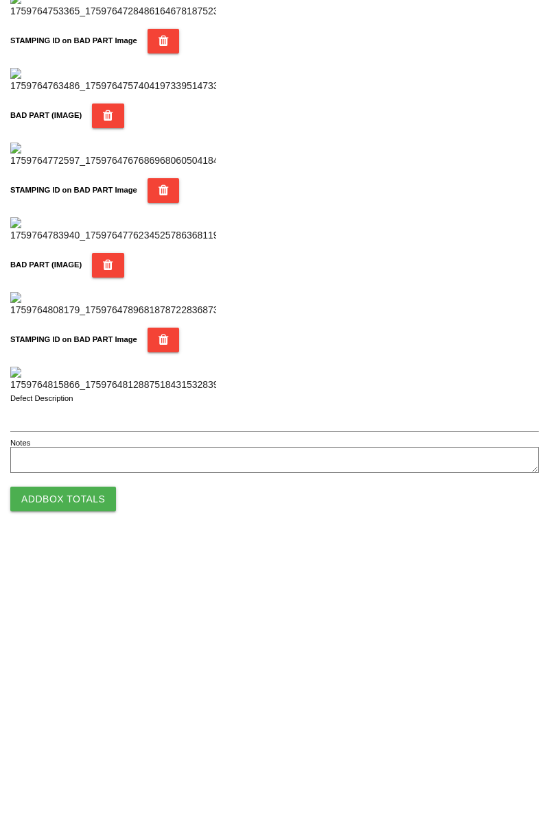
type input "70"
click at [77, 792] on button "Add Box Totals" at bounding box center [63, 781] width 106 height 25
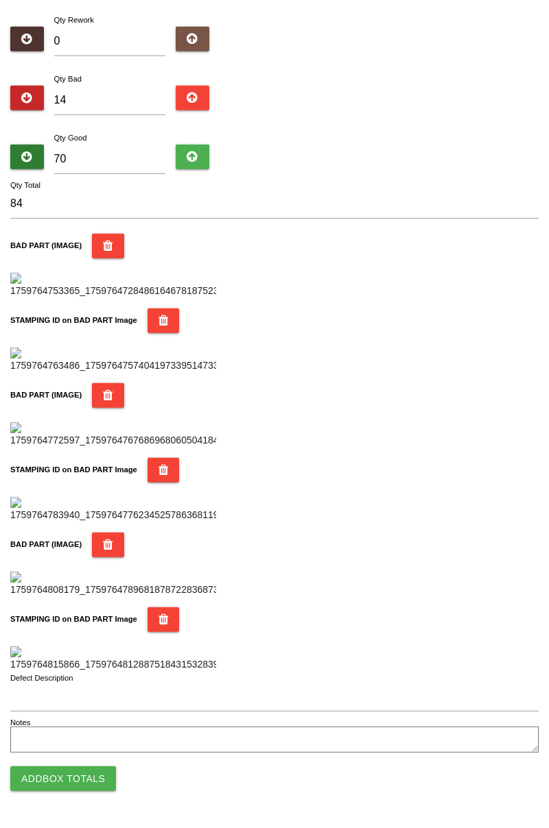
scroll to position [1201, 0]
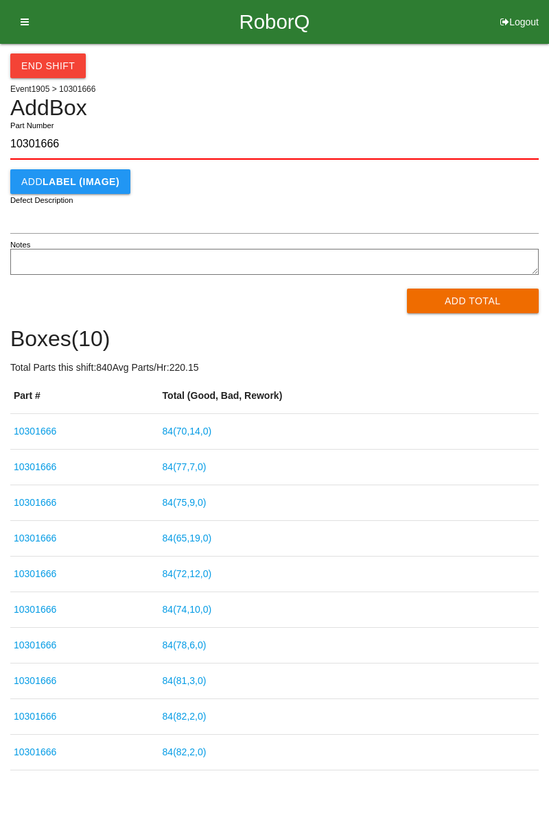
type input "10301666"
click at [488, 307] on button "Add Total" at bounding box center [473, 301] width 132 height 25
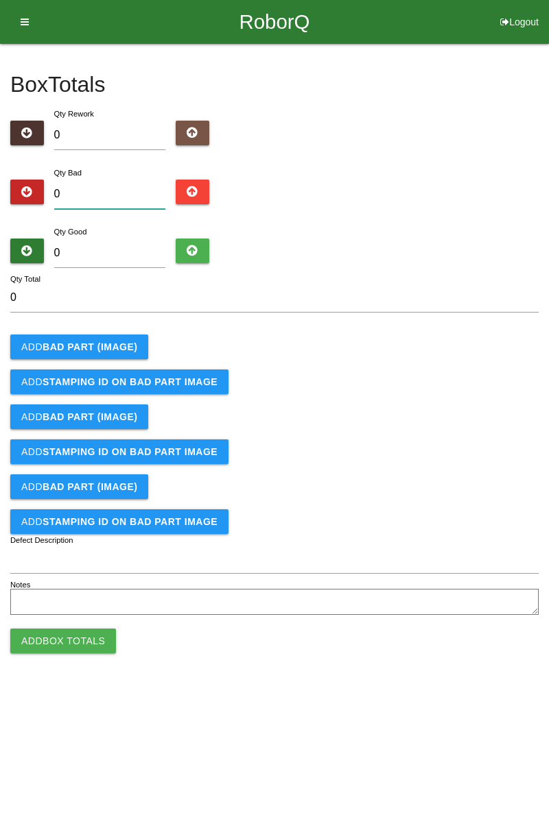
click at [123, 181] on input "0" at bounding box center [110, 194] width 112 height 29
type input "6"
click at [99, 188] on input "6" at bounding box center [110, 194] width 112 height 29
type input "0"
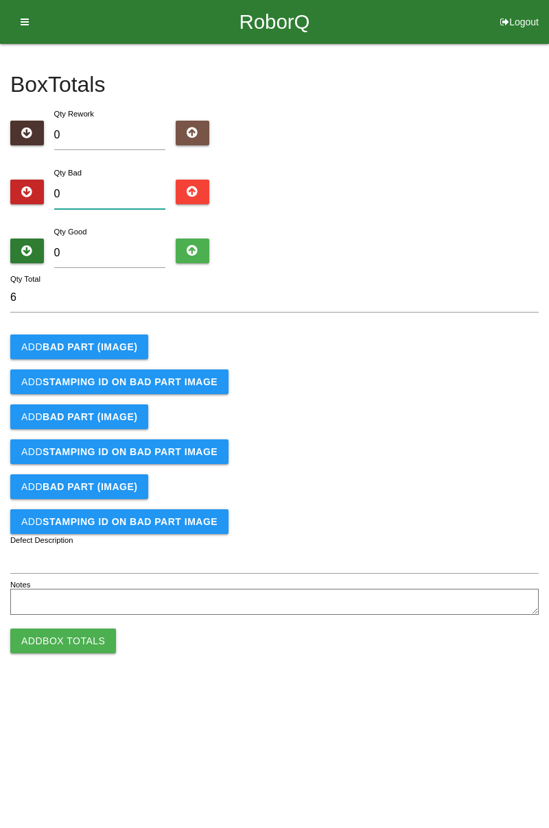
type input "0"
type input "1"
type input "11"
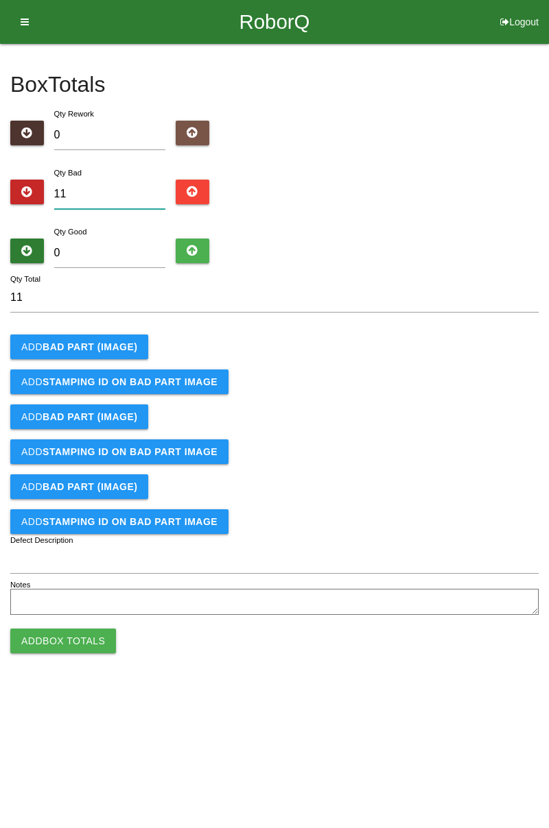
type input "1"
type input "12"
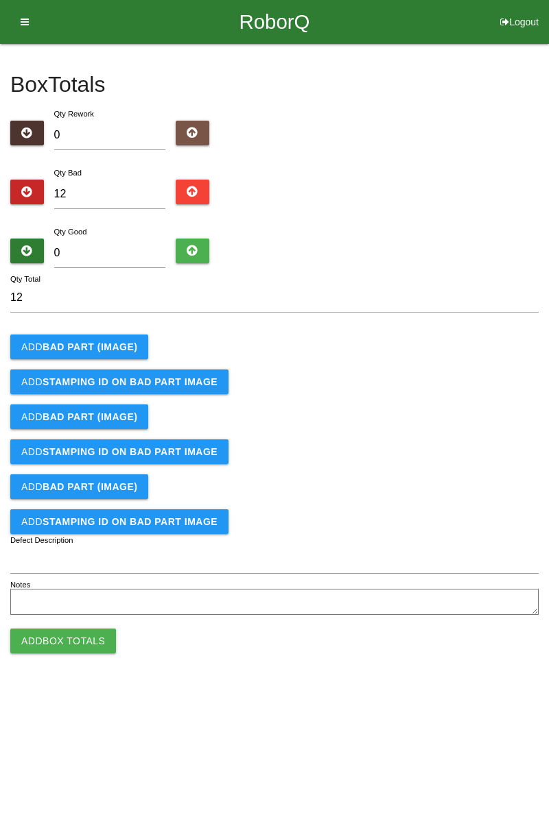
click at [120, 350] on b "BAD PART (IMAGE)" at bounding box center [90, 346] width 95 height 11
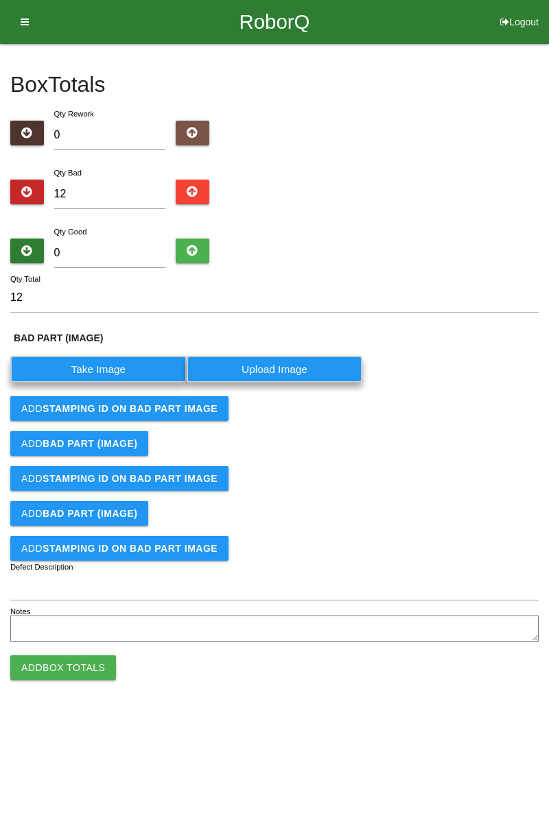
click at [102, 363] on label "Take Image" at bounding box center [98, 369] width 176 height 27
click at [0, 0] on \(IMAGE\) "Take Image" at bounding box center [0, 0] width 0 height 0
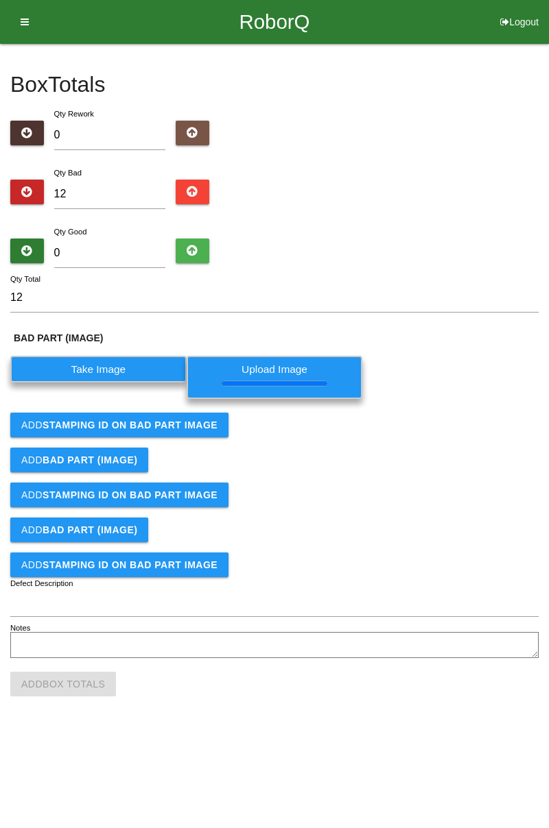
click at [200, 435] on button "Add STAMPING ID on BAD PART Image" at bounding box center [119, 425] width 218 height 25
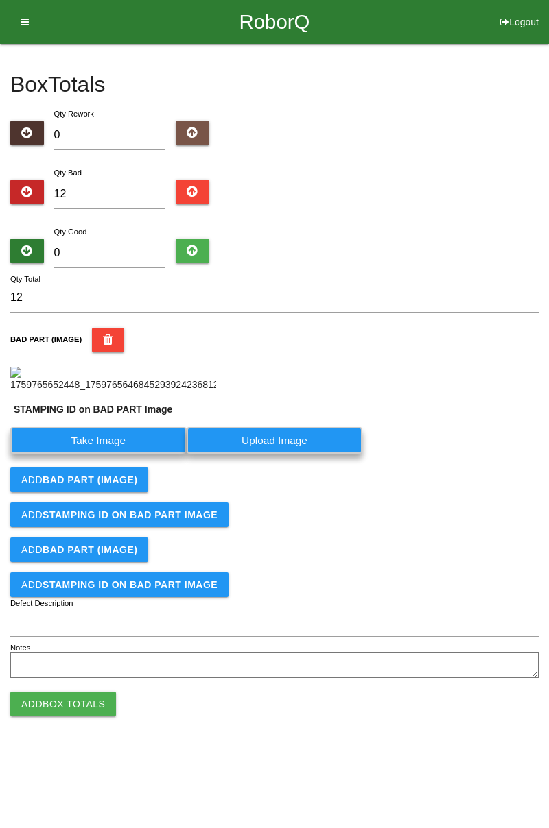
click at [102, 454] on label "Take Image" at bounding box center [98, 440] width 176 height 27
click at [0, 0] on PART "Take Image" at bounding box center [0, 0] width 0 height 0
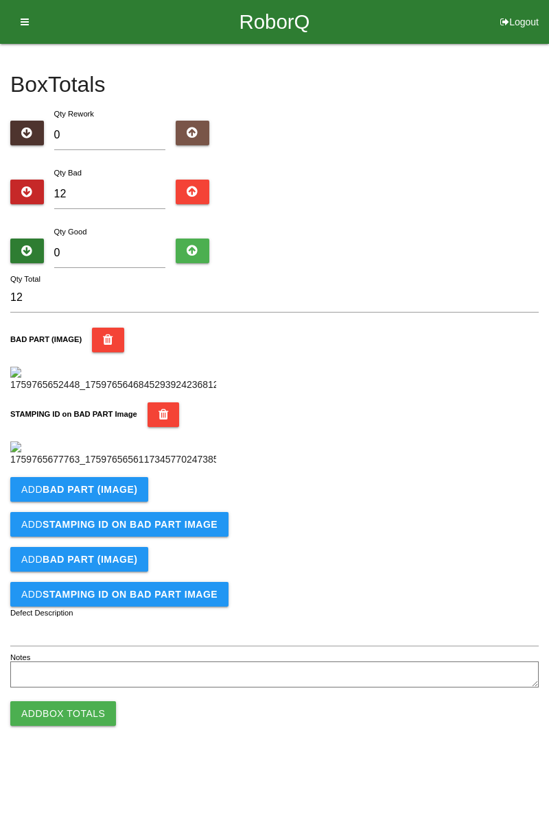
scroll to position [302, 0]
click at [123, 495] on b "BAD PART (IMAGE)" at bounding box center [90, 489] width 95 height 11
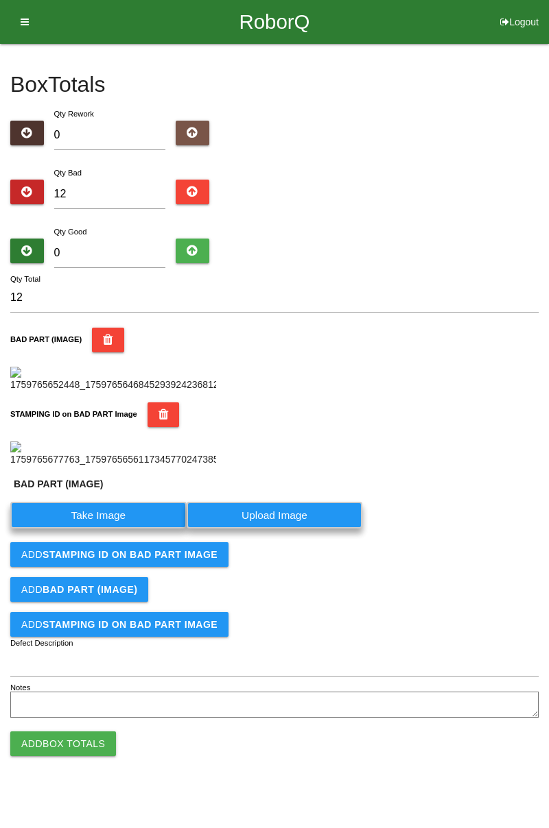
click at [106, 529] on label "Take Image" at bounding box center [98, 515] width 176 height 27
click at [0, 0] on \(IMAGE\) "Take Image" at bounding box center [0, 0] width 0 height 0
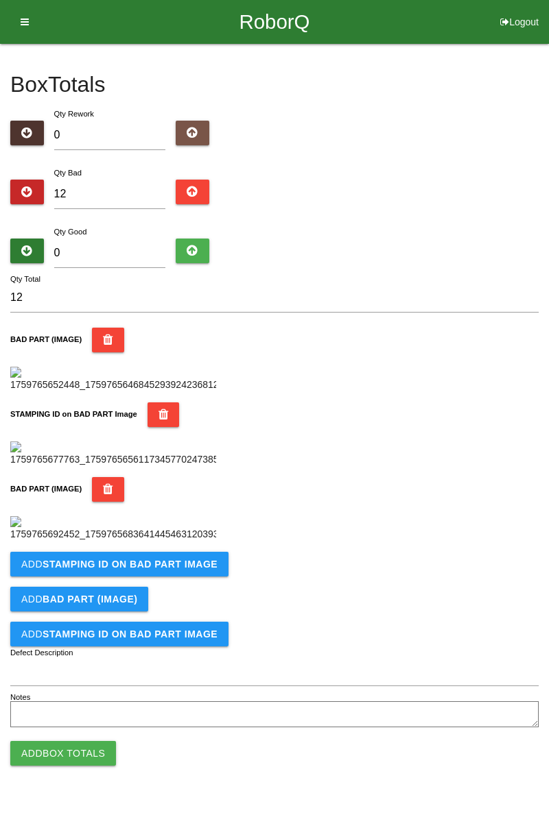
scroll to position [527, 0]
click at [186, 577] on button "Add STAMPING ID on BAD PART Image" at bounding box center [119, 564] width 218 height 25
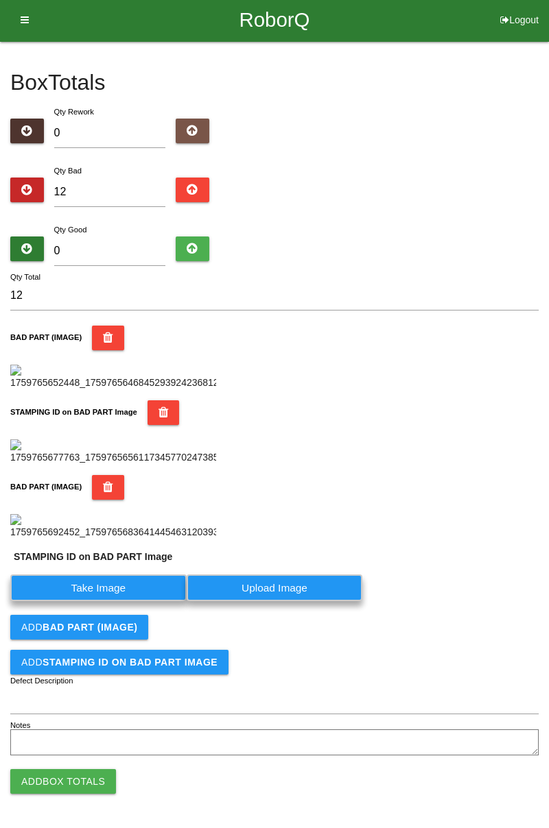
click at [121, 601] on label "Take Image" at bounding box center [98, 588] width 176 height 27
click at [0, 0] on PART "Take Image" at bounding box center [0, 0] width 0 height 0
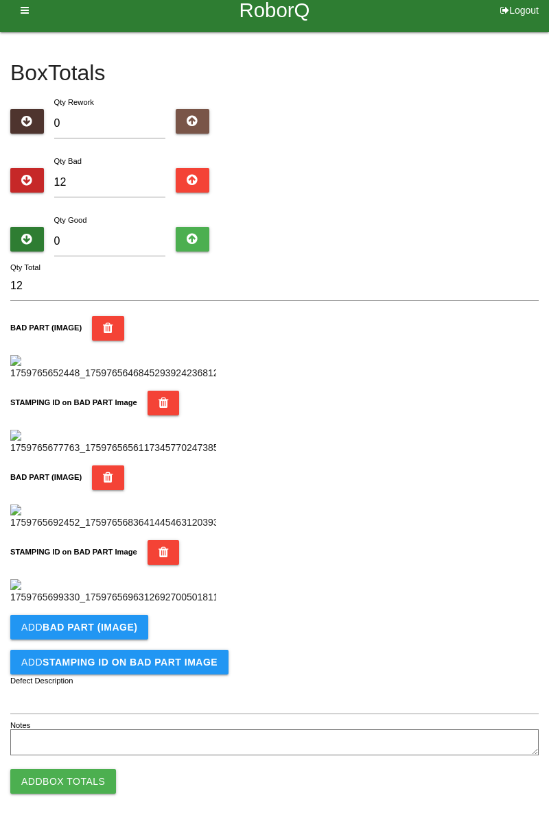
scroll to position [751, 0]
click at [116, 629] on b "BAD PART (IMAGE)" at bounding box center [90, 627] width 95 height 11
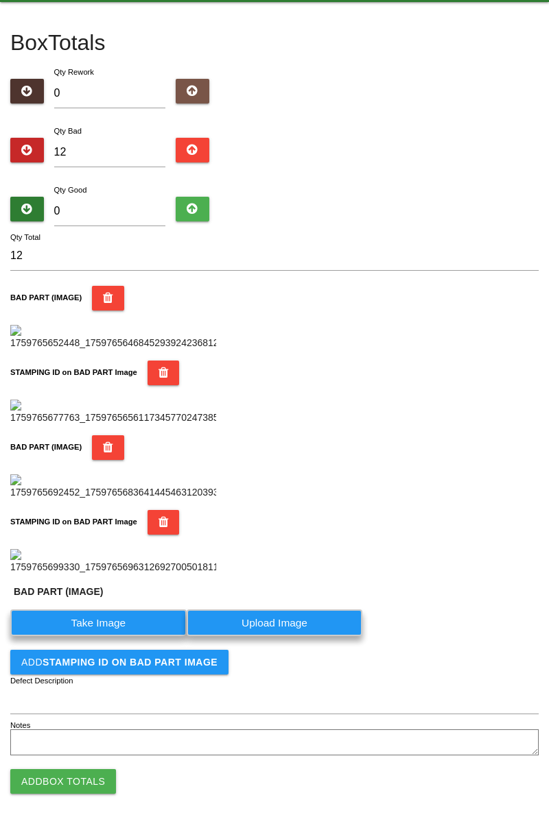
click at [117, 636] on label "Take Image" at bounding box center [98, 623] width 176 height 27
click at [0, 0] on \(IMAGE\) "Take Image" at bounding box center [0, 0] width 0 height 0
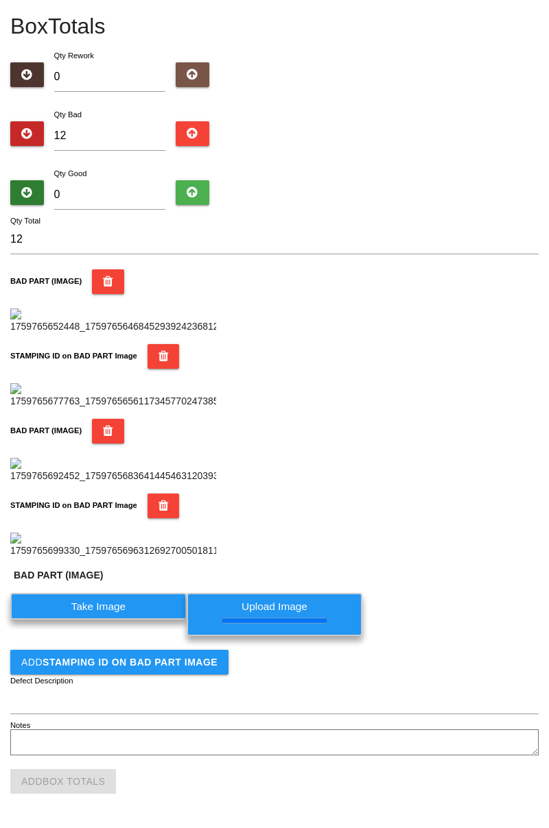
click at [170, 668] on b "STAMPING ID on BAD PART Image" at bounding box center [130, 662] width 175 height 11
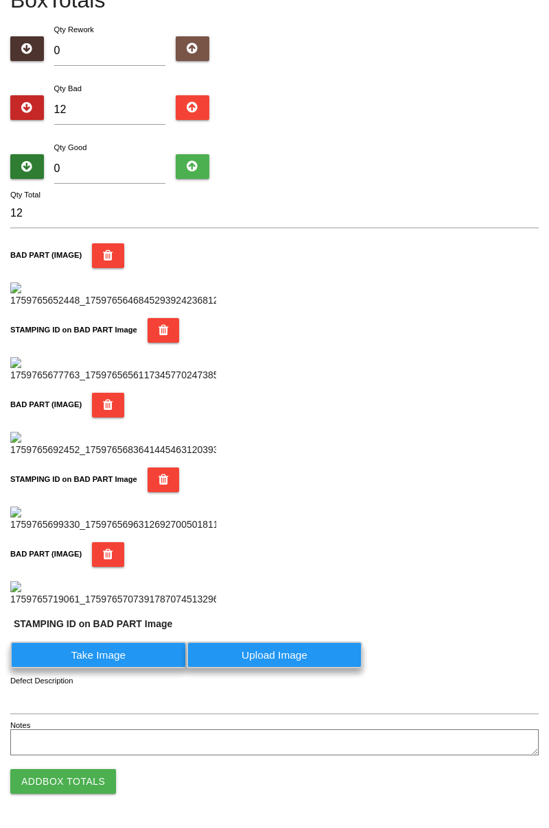
scroll to position [1009, 0]
click at [129, 662] on label "Take Image" at bounding box center [98, 655] width 176 height 27
click at [0, 0] on PART "Take Image" at bounding box center [0, 0] width 0 height 0
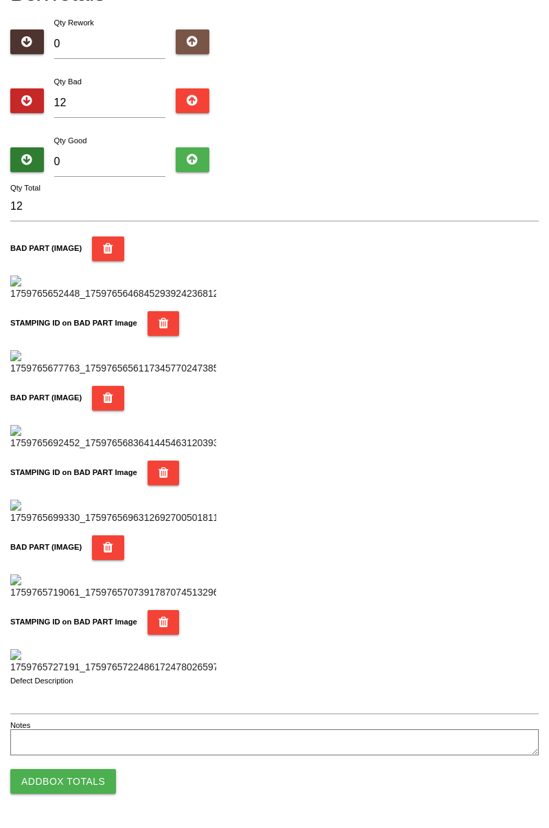
scroll to position [0, 0]
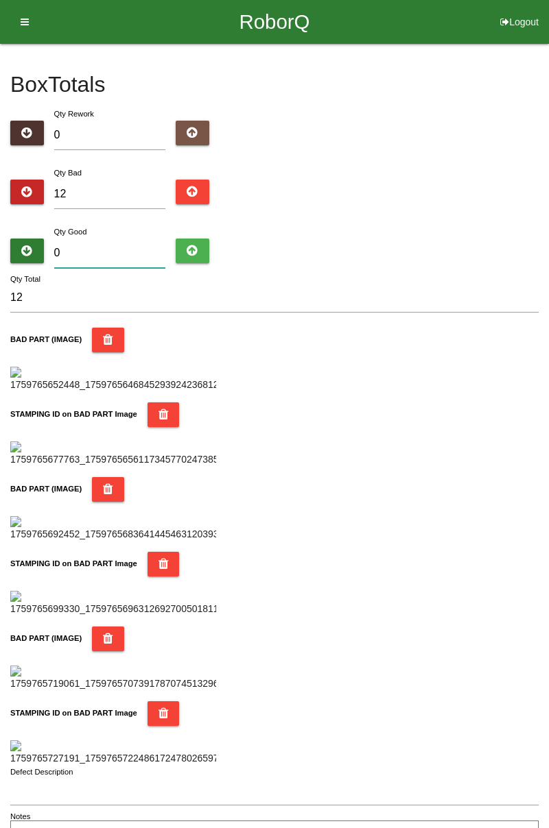
click at [143, 247] on input "0" at bounding box center [110, 253] width 112 height 29
type input "7"
type input "19"
type input "72"
type input "84"
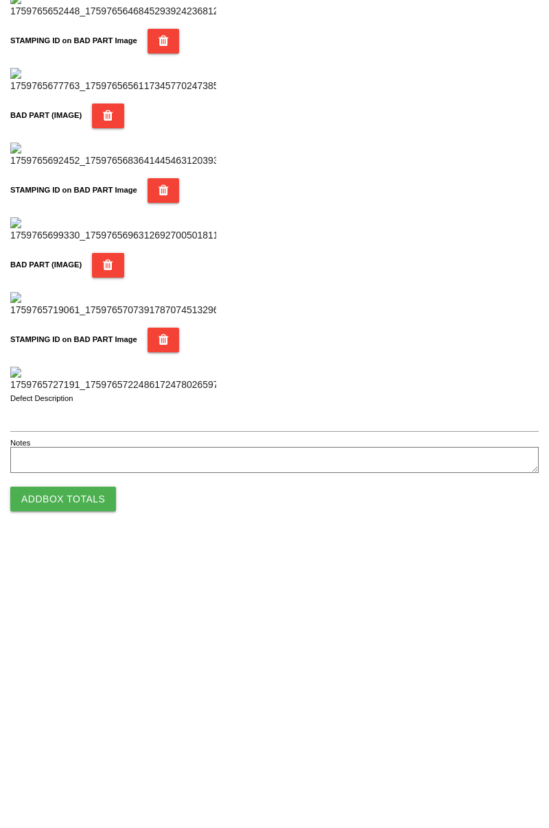
type input "72"
click at [80, 790] on button "Add Box Totals" at bounding box center [63, 781] width 106 height 25
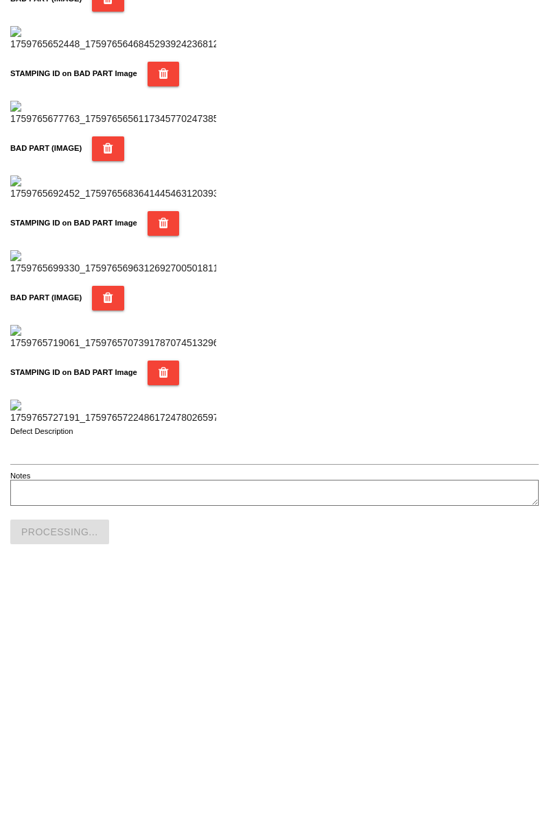
scroll to position [1201, 0]
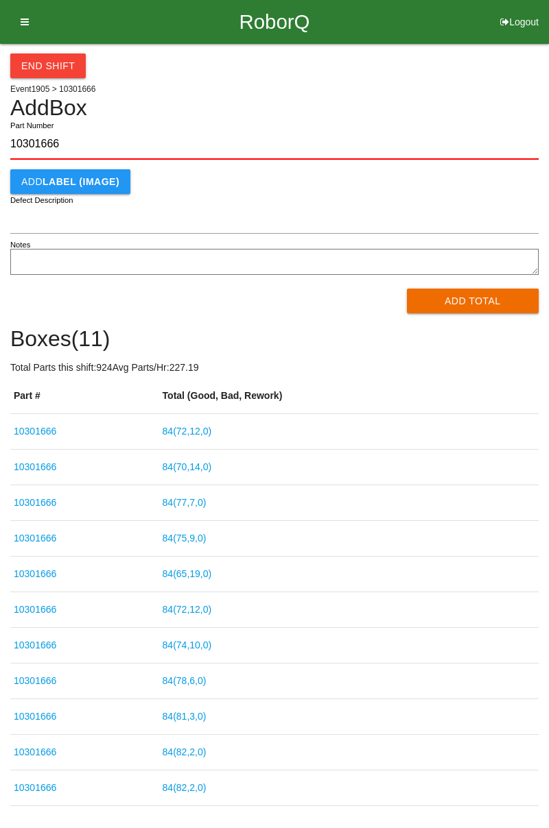
type input "10301666"
click at [487, 303] on button "Add Total" at bounding box center [473, 301] width 132 height 25
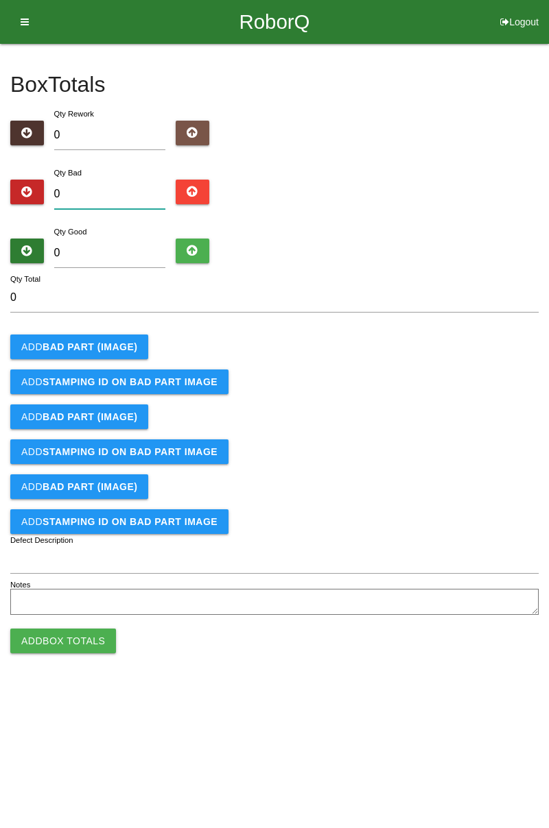
click at [123, 192] on input "0" at bounding box center [110, 194] width 112 height 29
type input "2"
click at [105, 354] on button "Add BAD PART (IMAGE)" at bounding box center [79, 347] width 138 height 25
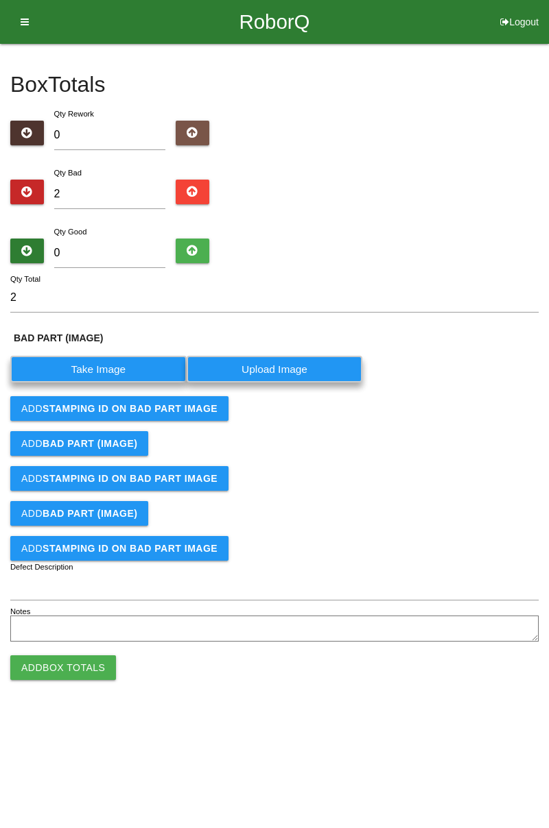
click at [100, 356] on label "Take Image" at bounding box center [98, 369] width 176 height 27
click at [0, 0] on \(IMAGE\) "Take Image" at bounding box center [0, 0] width 0 height 0
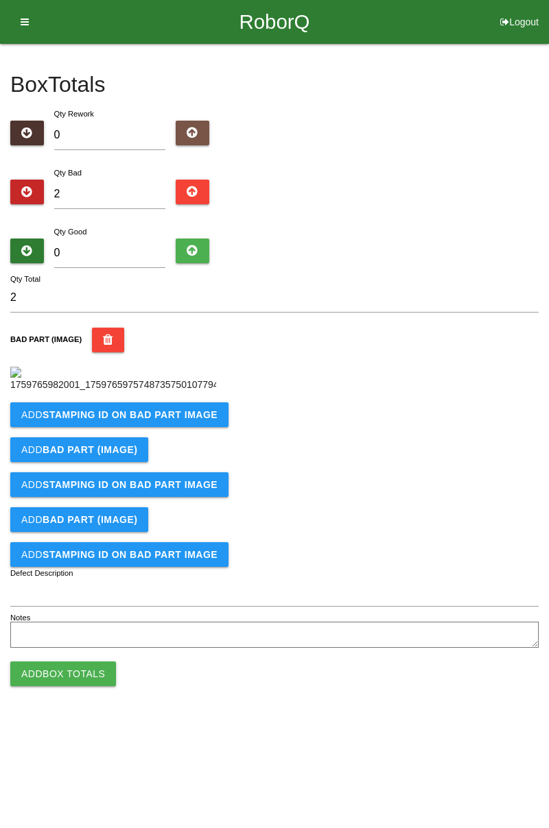
click at [143, 420] on b "STAMPING ID on BAD PART Image" at bounding box center [130, 414] width 175 height 11
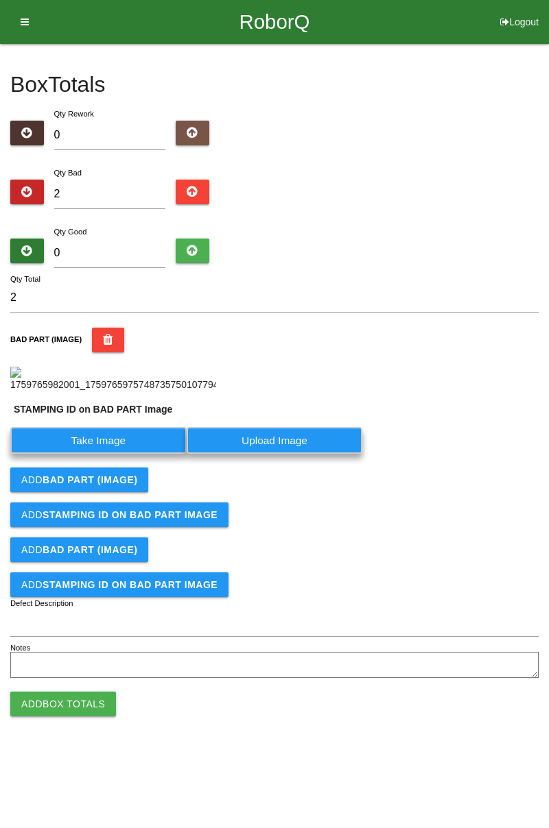
click at [110, 454] on label "Take Image" at bounding box center [98, 440] width 176 height 27
click at [0, 0] on PART "Take Image" at bounding box center [0, 0] width 0 height 0
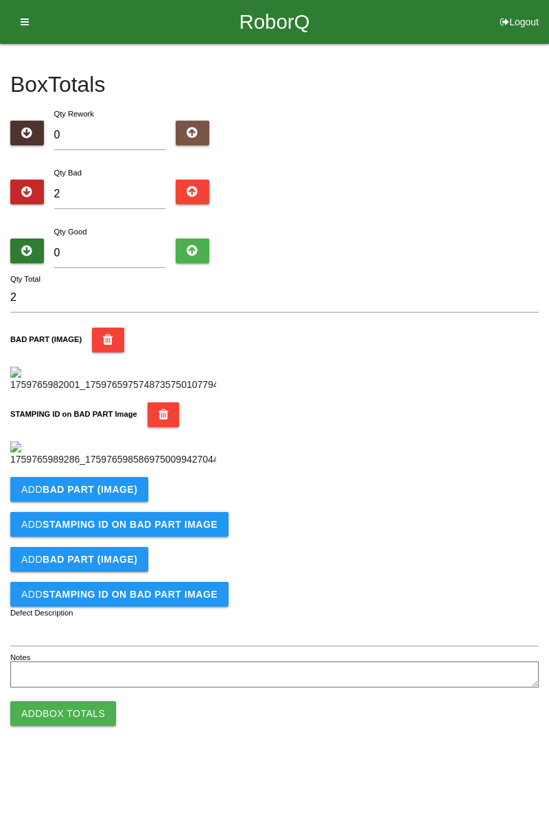
scroll to position [302, 0]
click at [124, 495] on b "BAD PART (IMAGE)" at bounding box center [90, 489] width 95 height 11
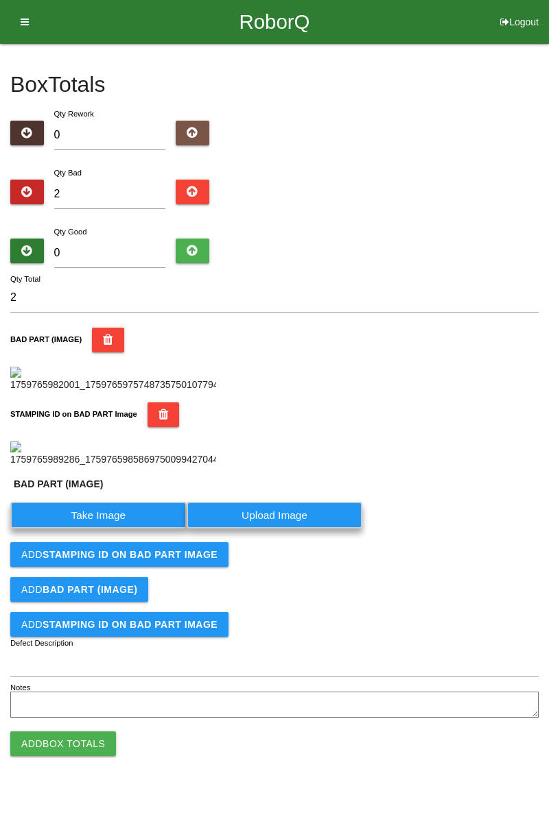
click at [114, 529] on label "Take Image" at bounding box center [98, 515] width 176 height 27
click at [0, 0] on \(IMAGE\) "Take Image" at bounding box center [0, 0] width 0 height 0
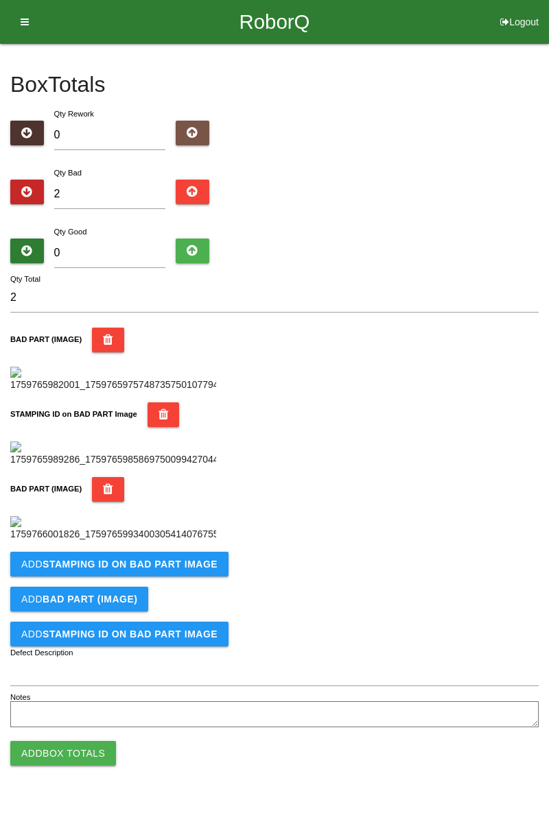
scroll to position [527, 0]
click at [156, 570] on b "STAMPING ID on BAD PART Image" at bounding box center [130, 564] width 175 height 11
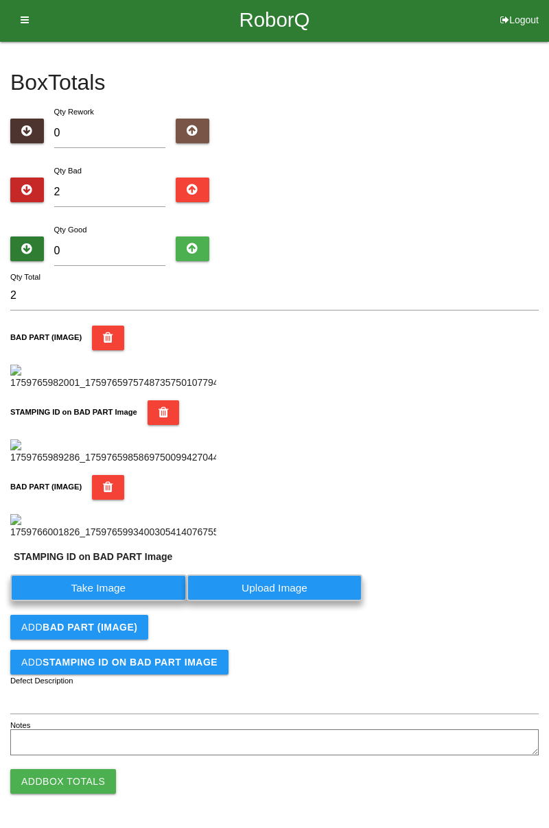
click at [115, 601] on label "Take Image" at bounding box center [98, 588] width 176 height 27
click at [0, 0] on PART "Take Image" at bounding box center [0, 0] width 0 height 0
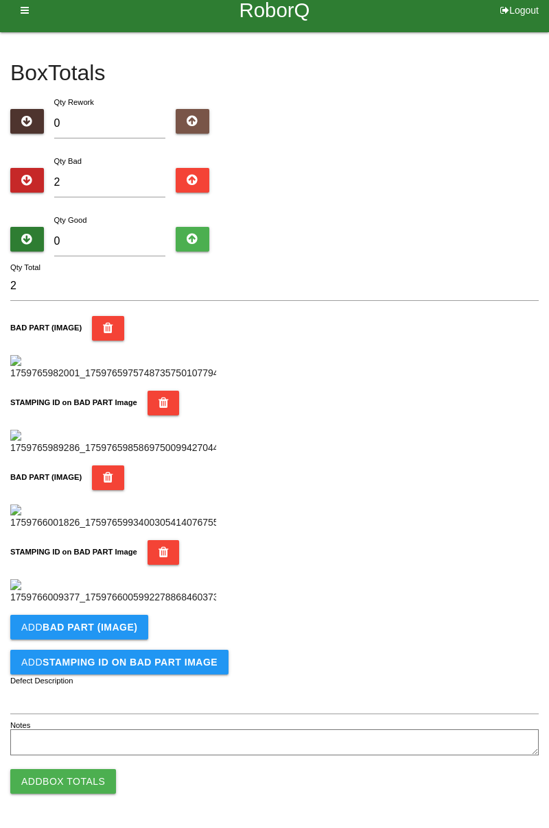
scroll to position [0, 0]
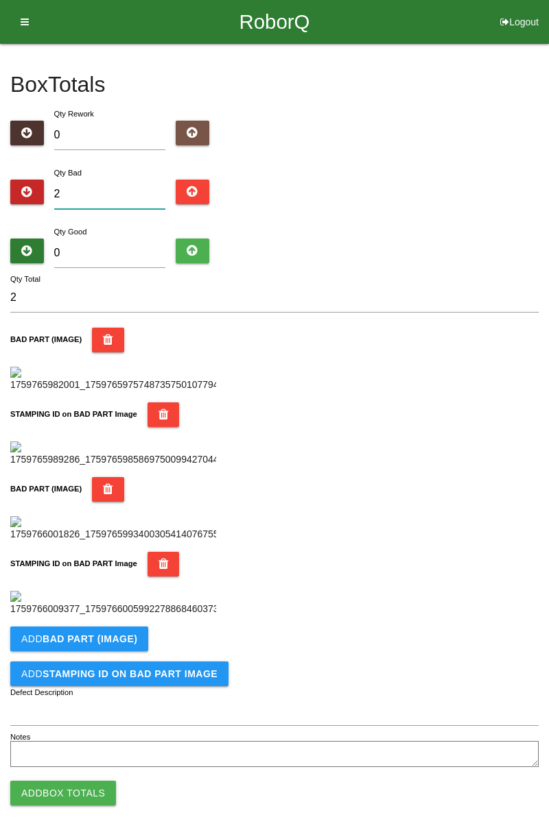
click at [110, 192] on input "2" at bounding box center [110, 194] width 112 height 29
click at [548, 168] on div "Box Totals Translate Weight Weight unit: Rework Weight Bad Weight Good Weight 0…" at bounding box center [274, 407] width 549 height 727
click at [128, 181] on input "2" at bounding box center [110, 194] width 112 height 29
type input "27"
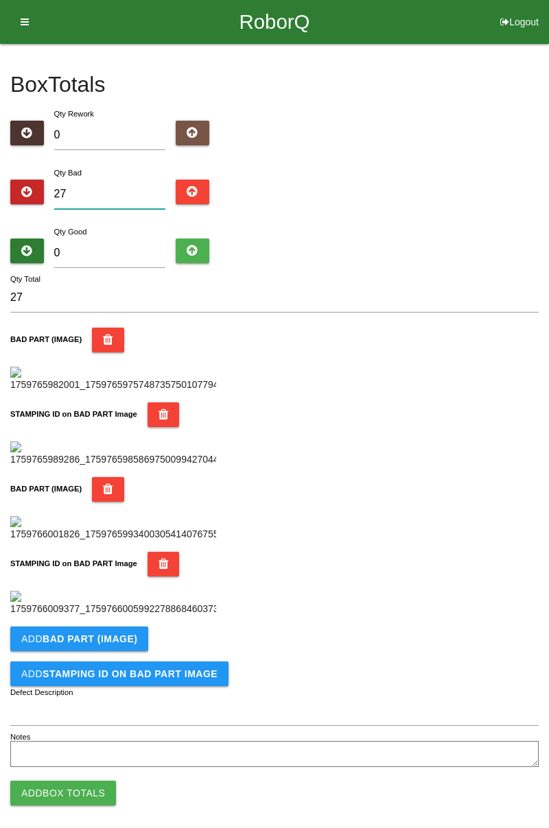
type input "2"
type input "0"
type input "7"
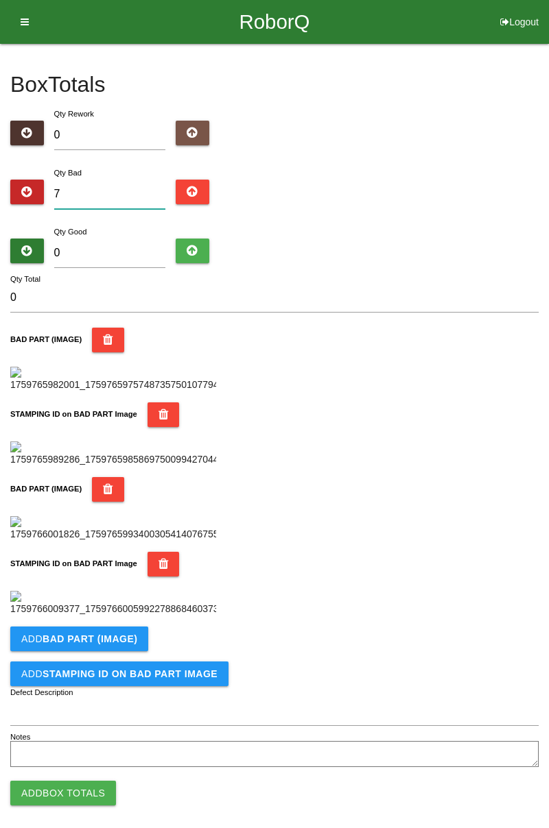
type input "7"
